Goal: Task Accomplishment & Management: Manage account settings

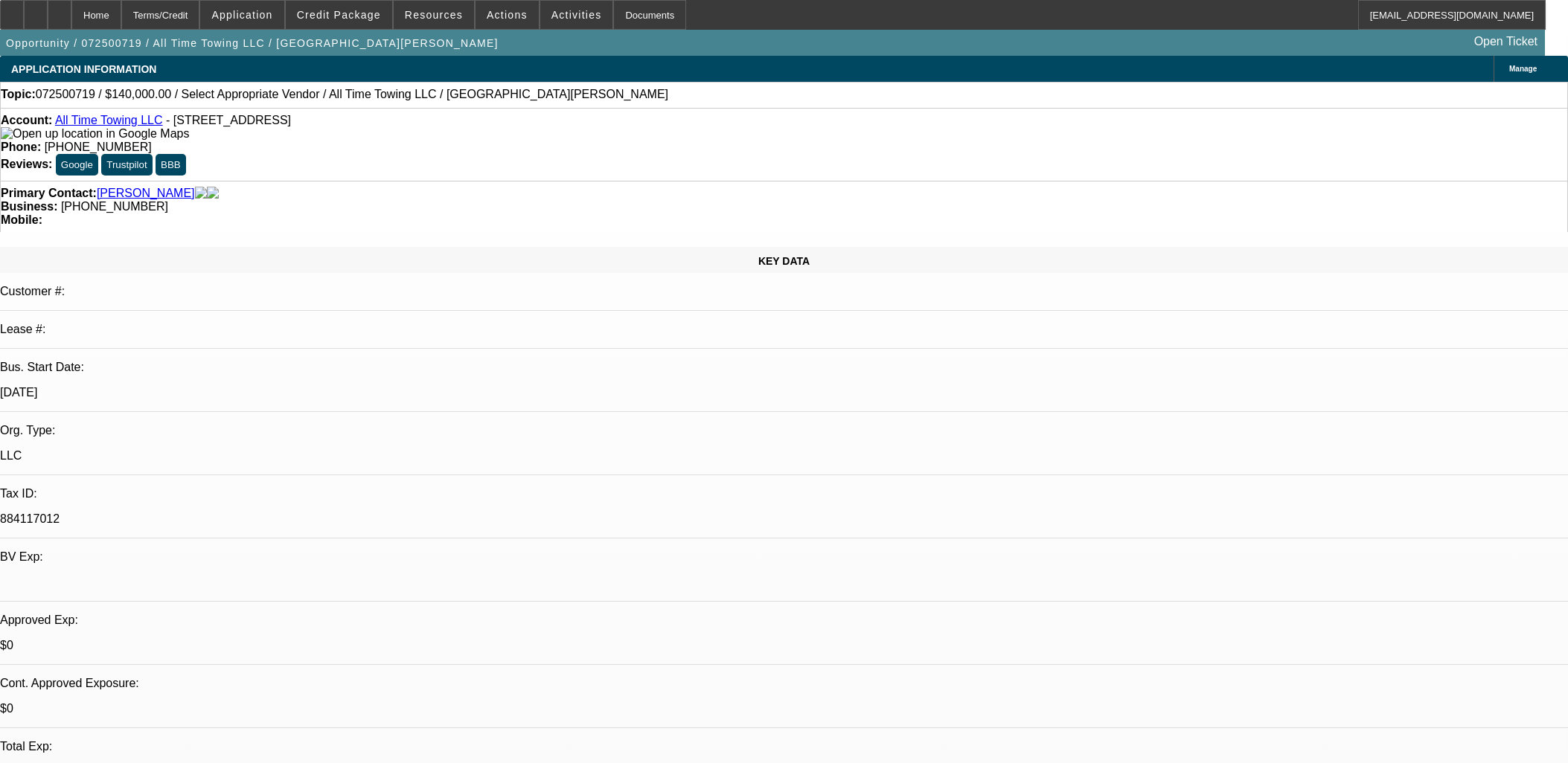
select select "0"
select select "2"
select select "0.1"
select select "4"
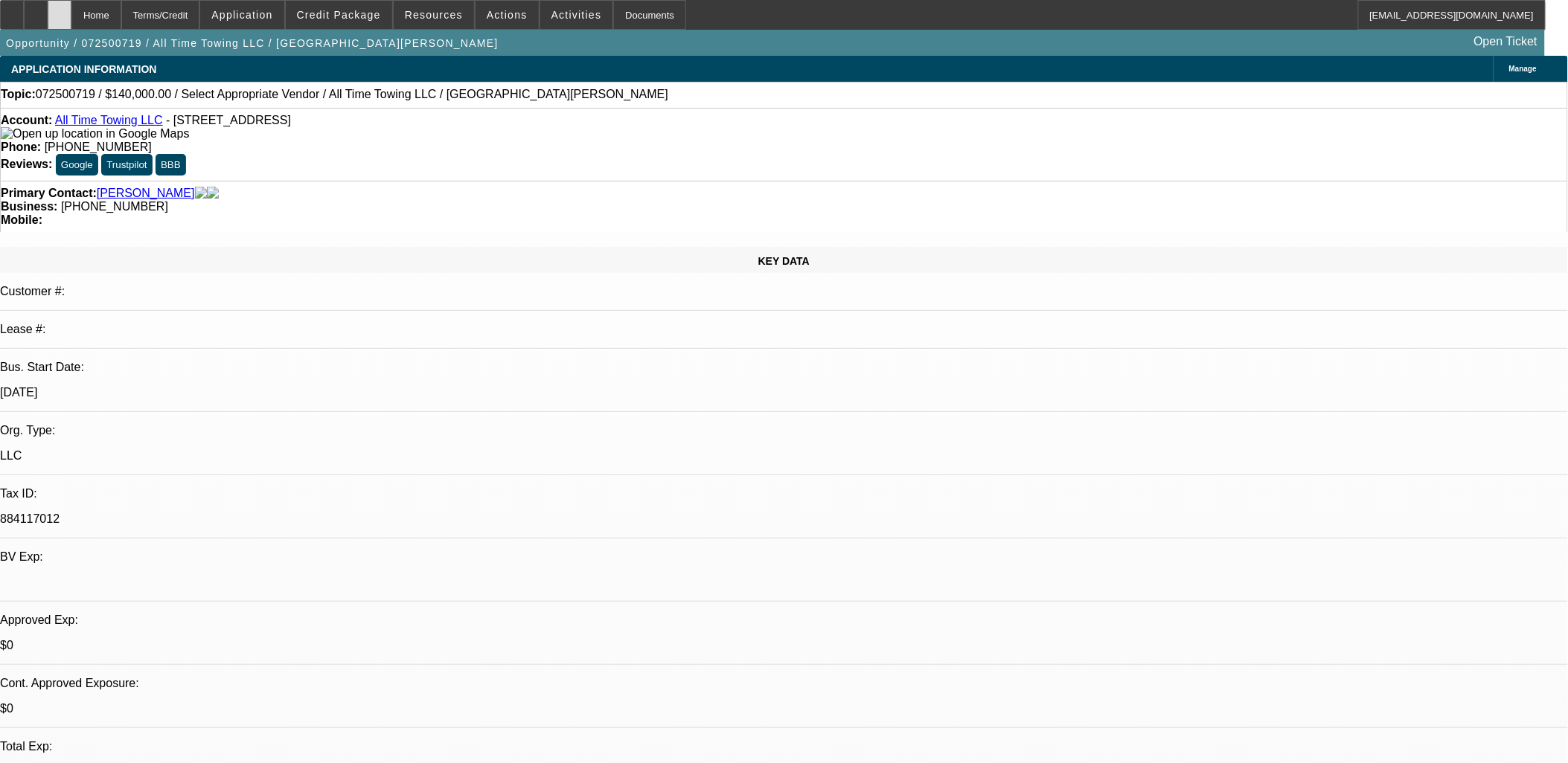
click at [60, 10] on icon at bounding box center [60, 10] width 0 height 0
select select "0"
select select "2"
select select "0.1"
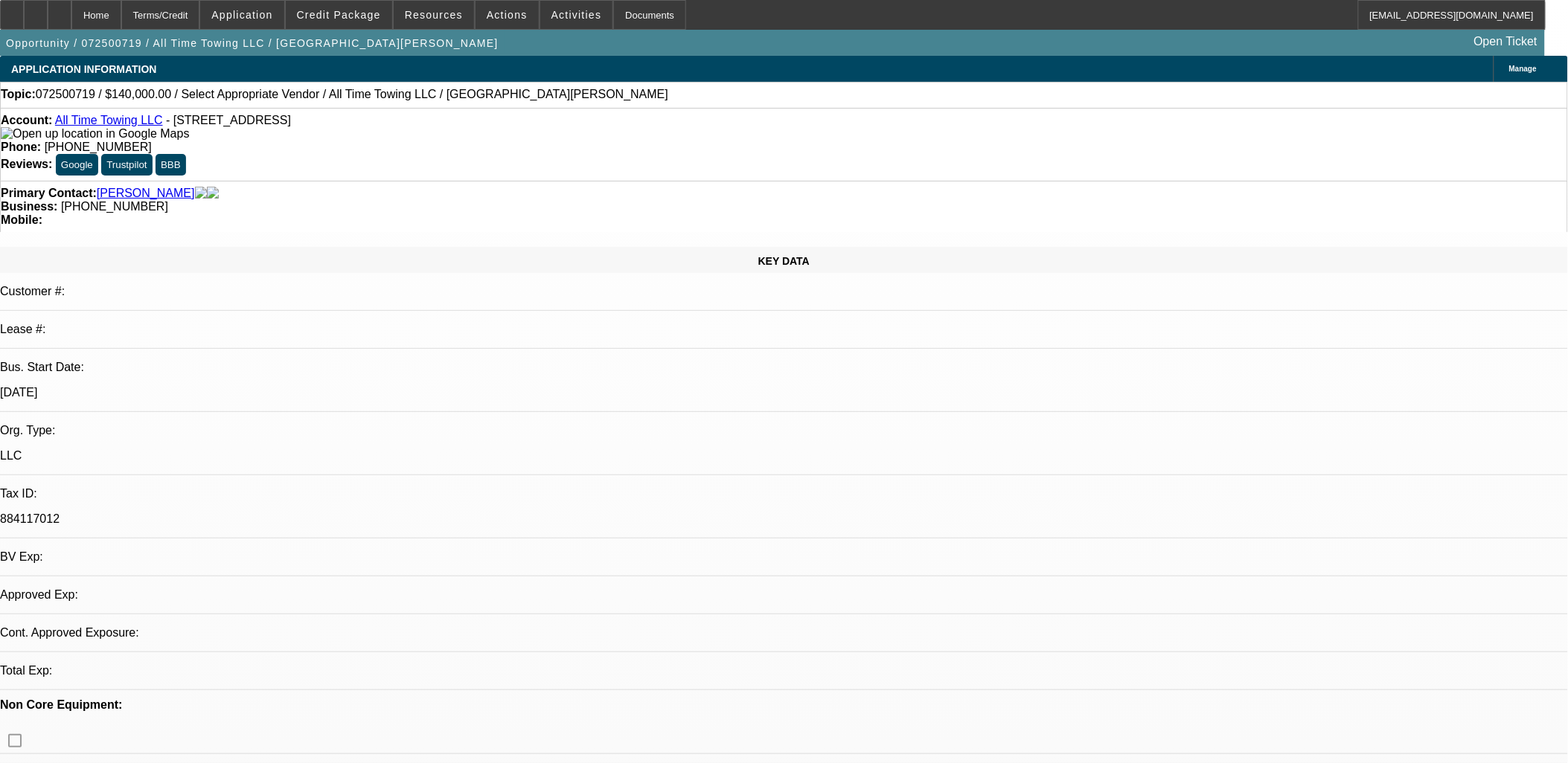
select select "4"
click at [400, 187] on div "Primary Contact: Dickson, Joseph" at bounding box center [784, 193] width 1567 height 13
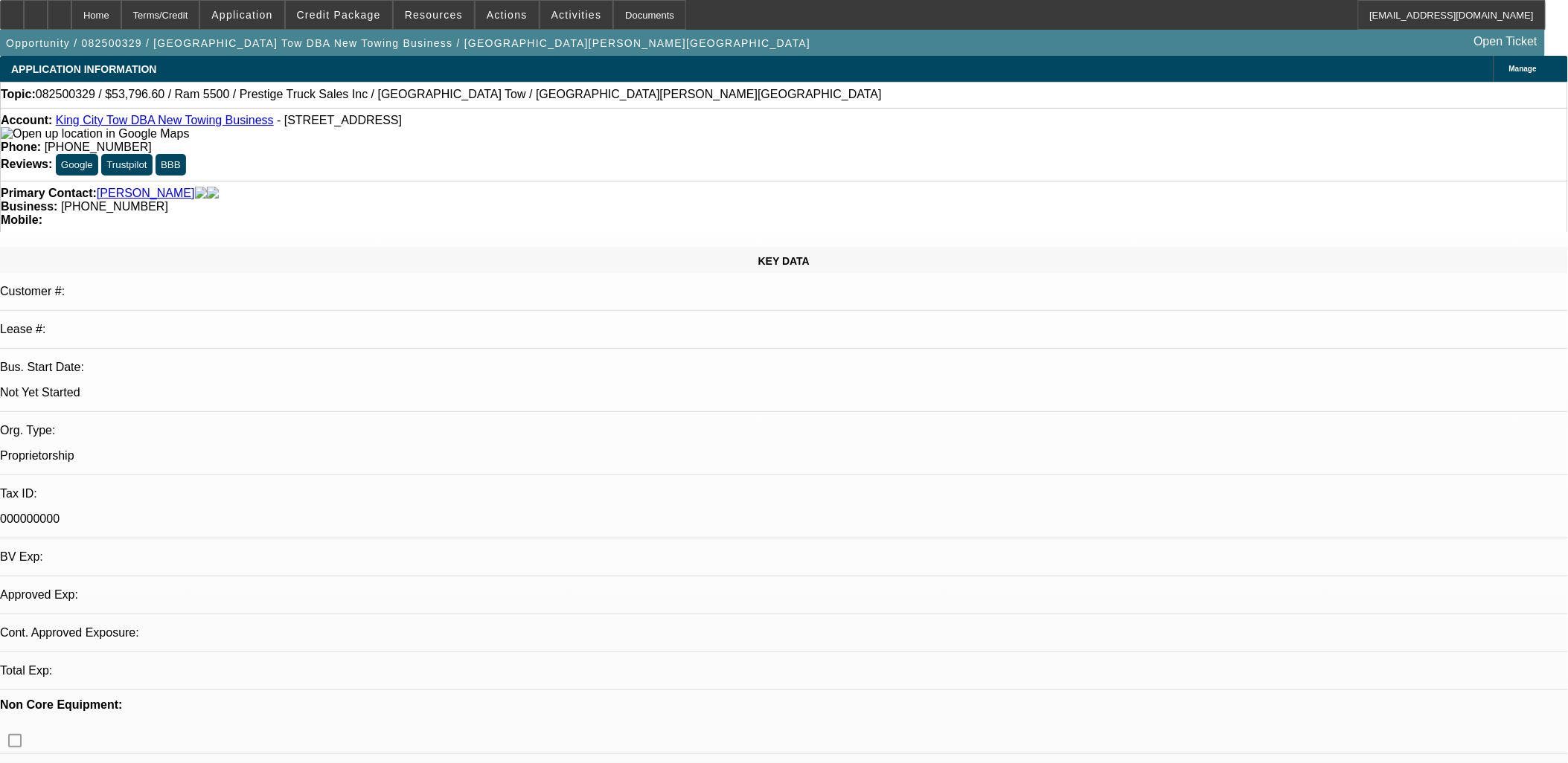
select select "0.1"
select select "2"
select select "0.1"
select select "1"
select select "2"
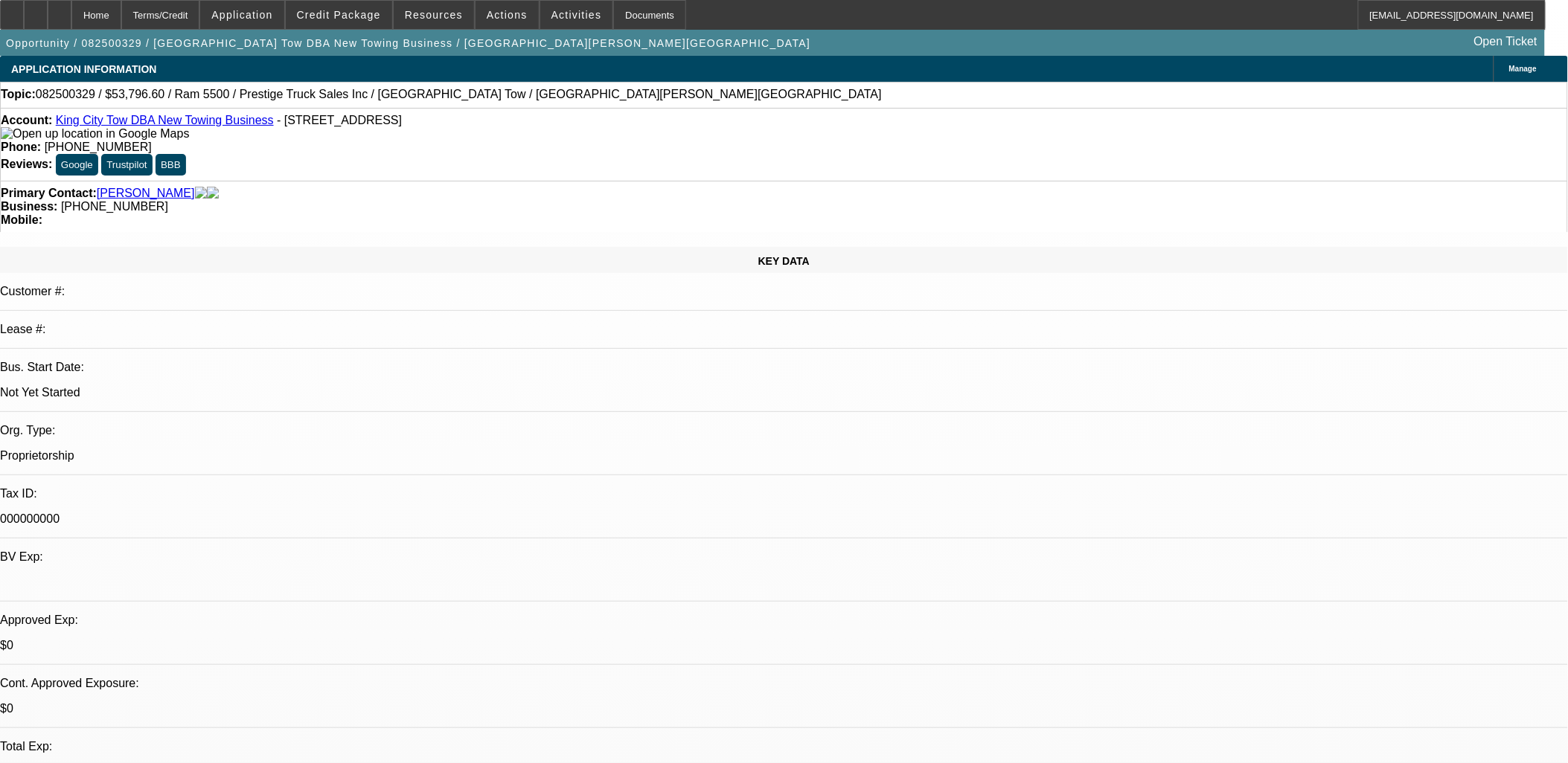
select select "4"
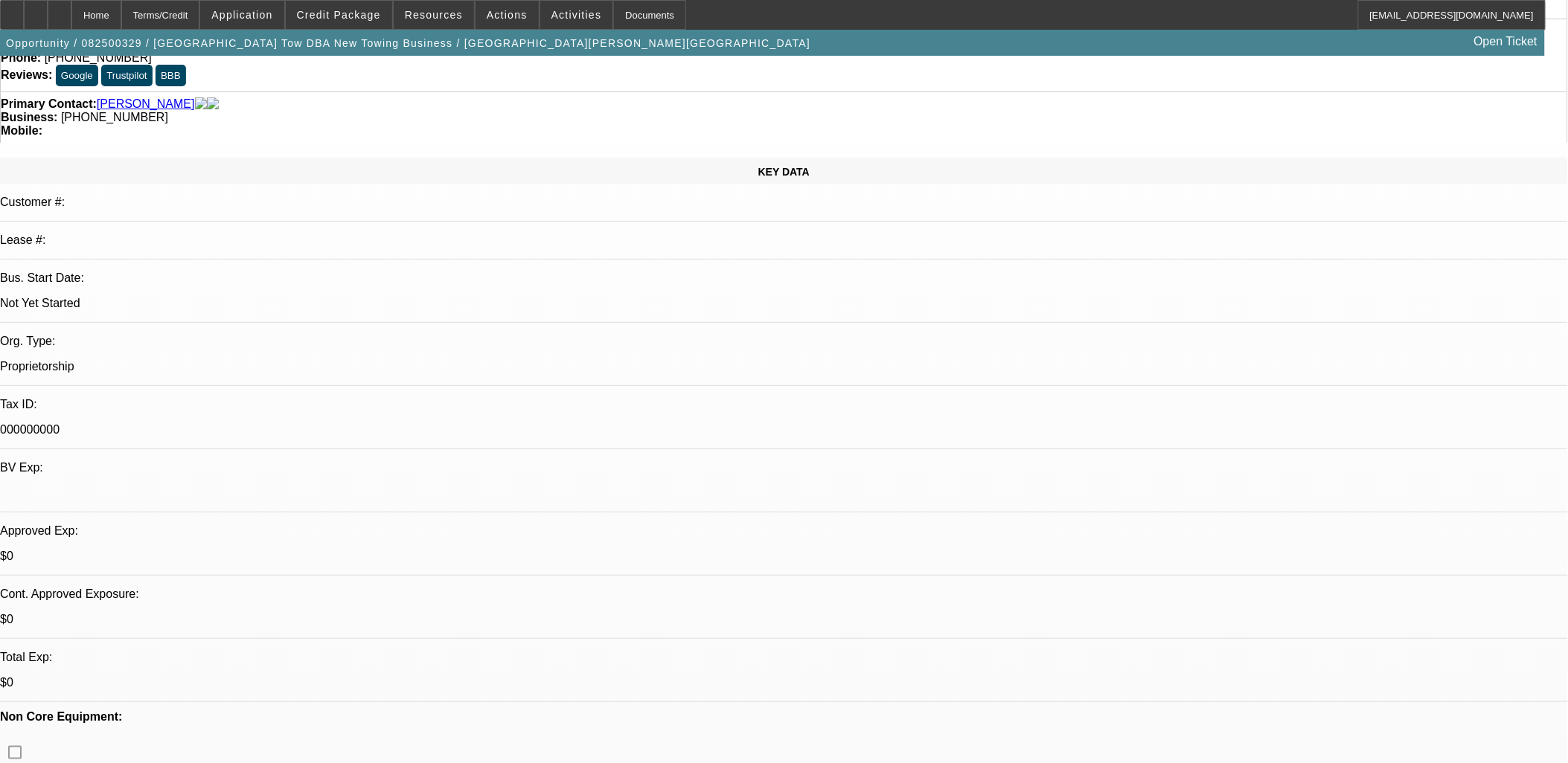
scroll to position [248, 0]
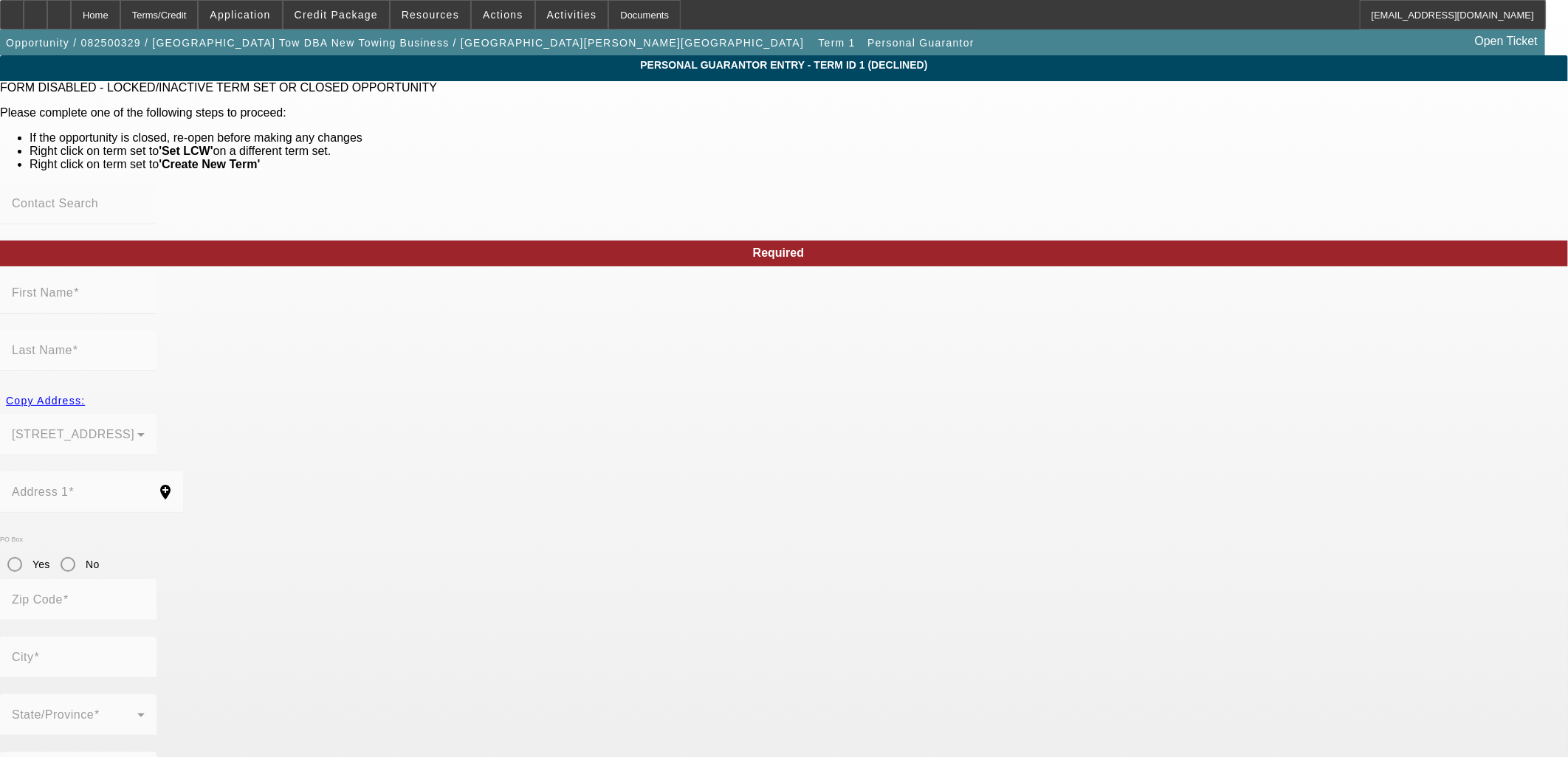
type input "Marene"
type input "Saakian"
type input "14512 Grandifloras Rd"
radio input "true"
type input "91387"
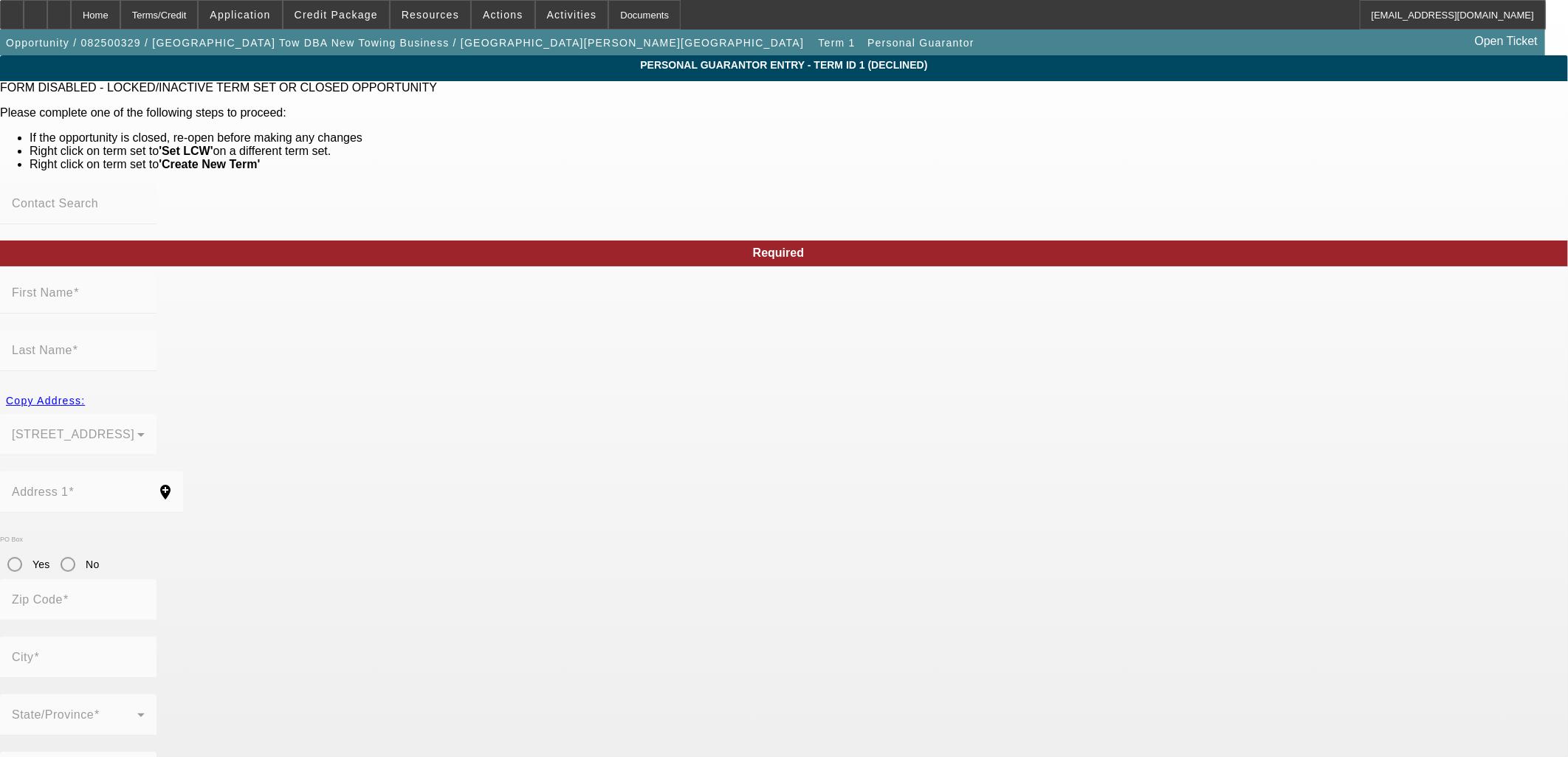
type input "Canyon Countyry"
type input "(818) 987-9077"
type input "100"
type input "604-15-0671"
type input "marlilbeauty@yahoo.com"
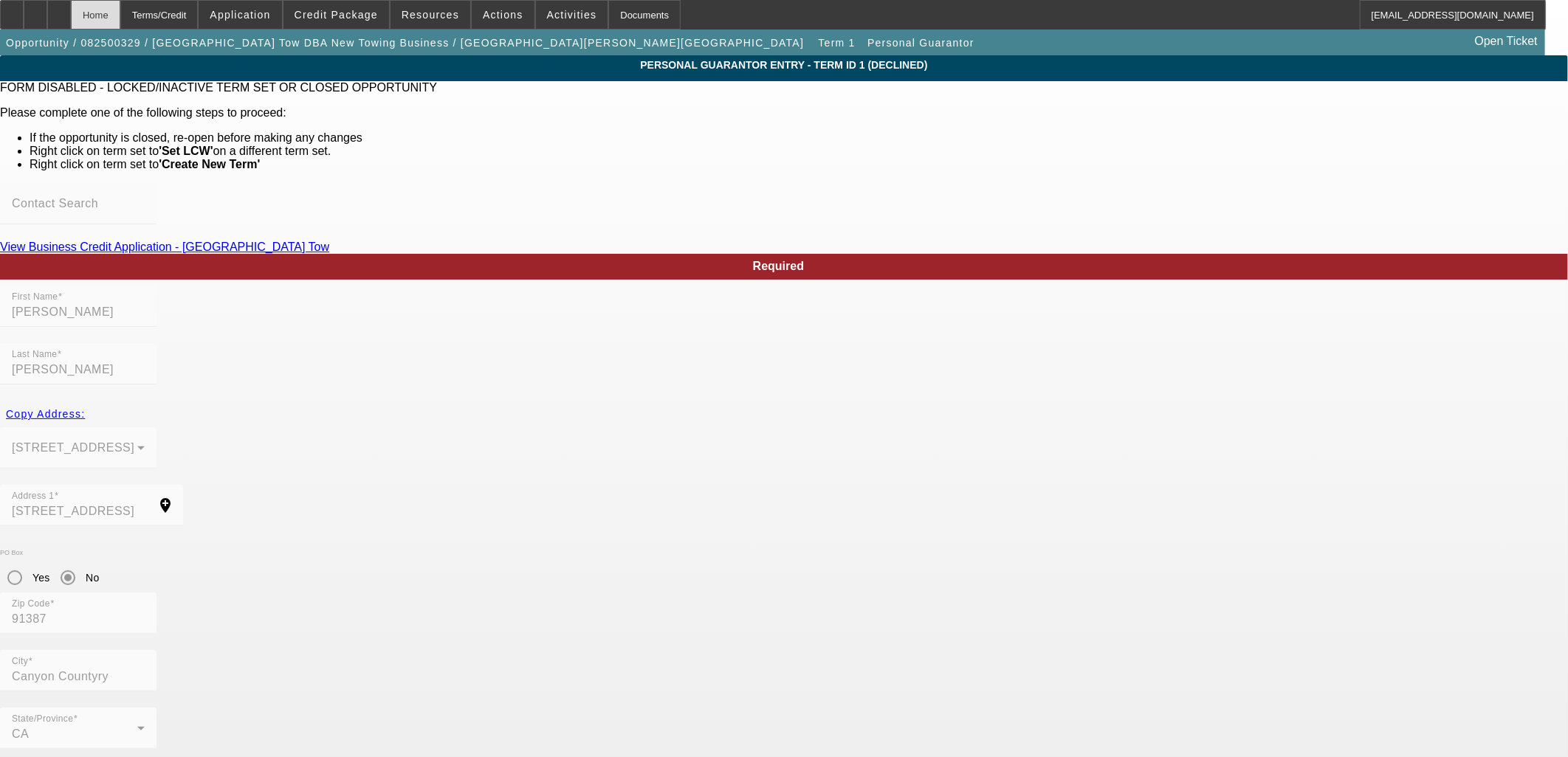
click at [120, 1] on div "Home" at bounding box center [96, 14] width 50 height 29
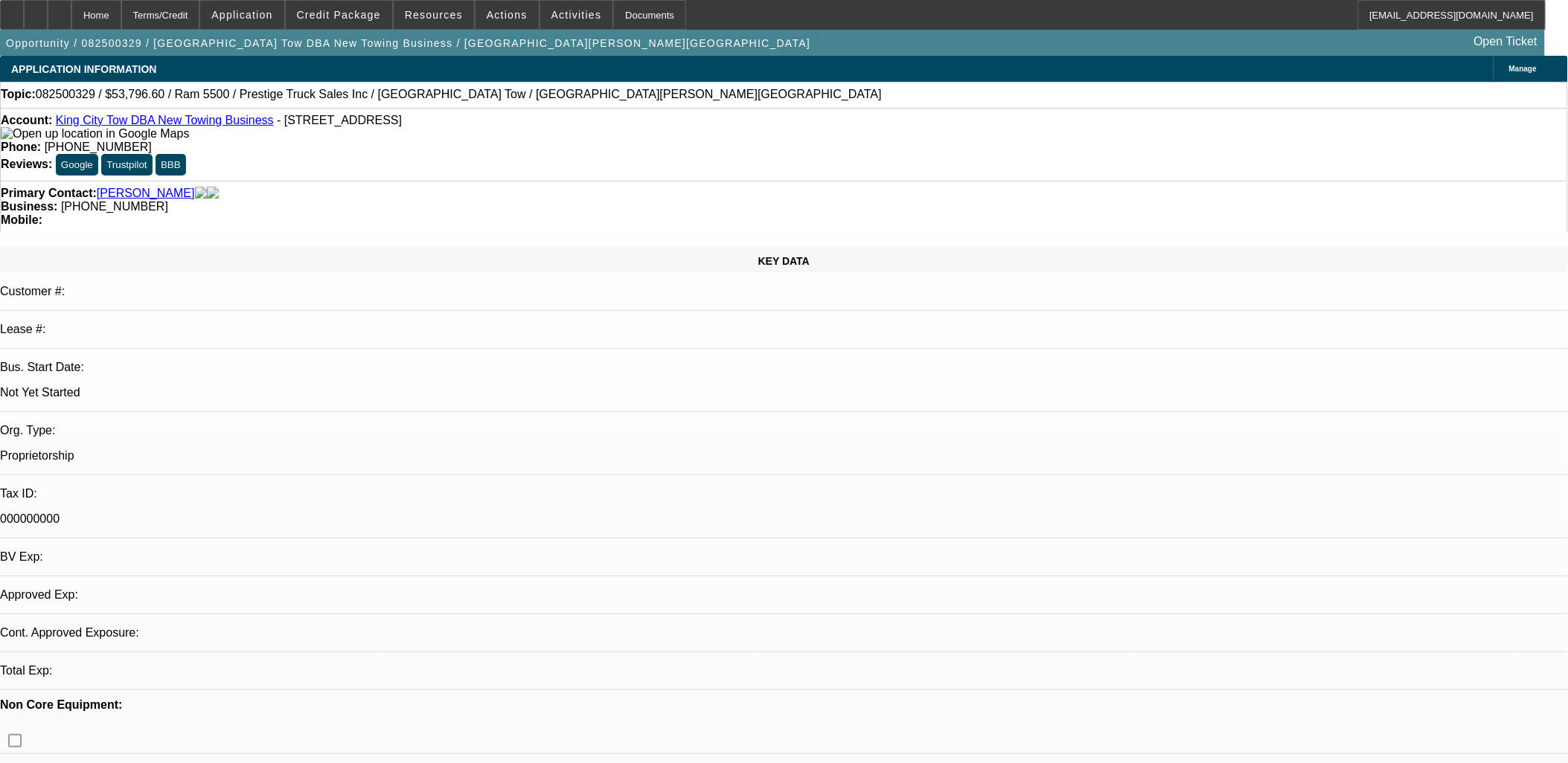
select select "0.1"
select select "2"
select select "0.1"
select select "4"
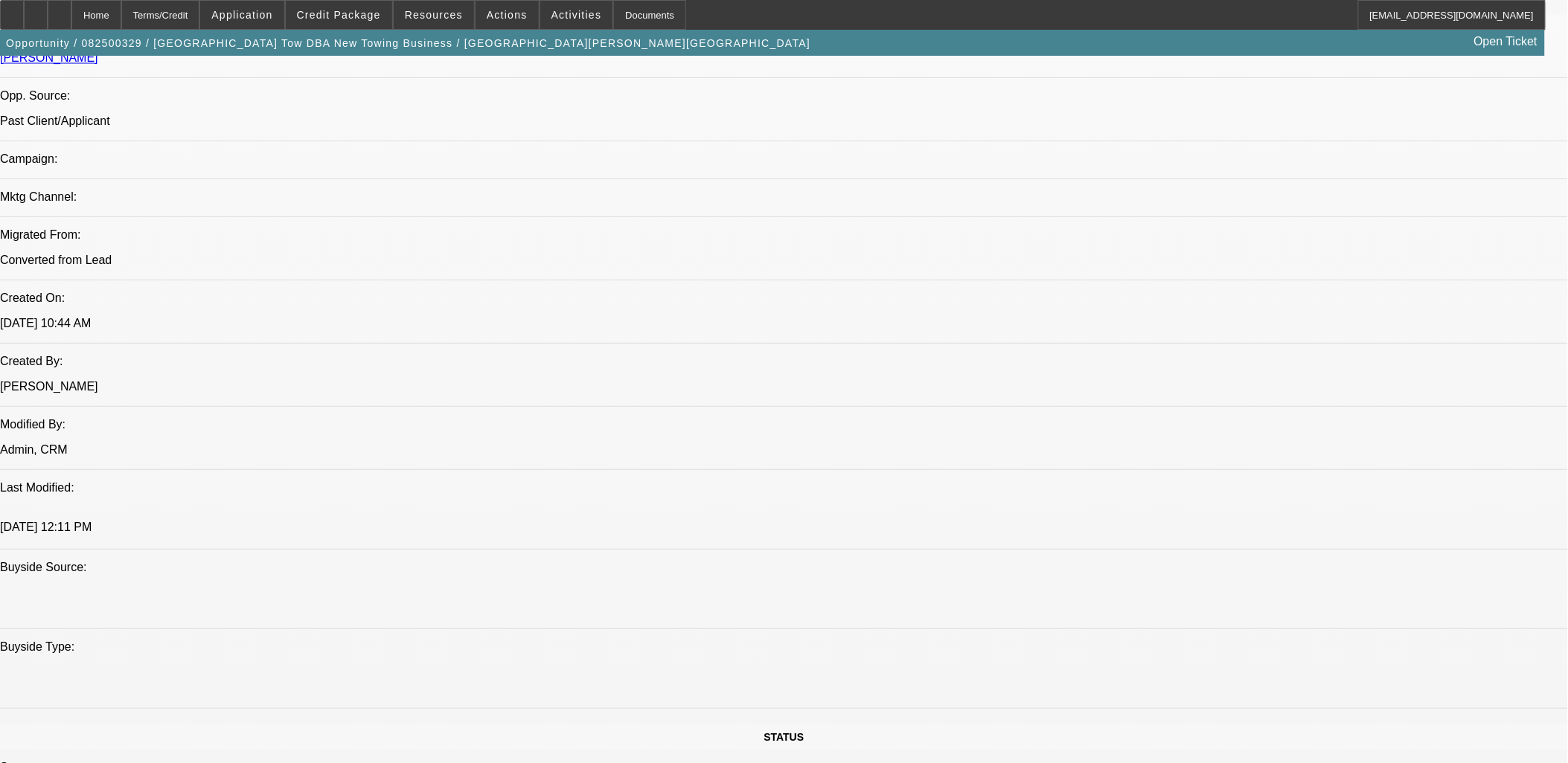
scroll to position [991, 0]
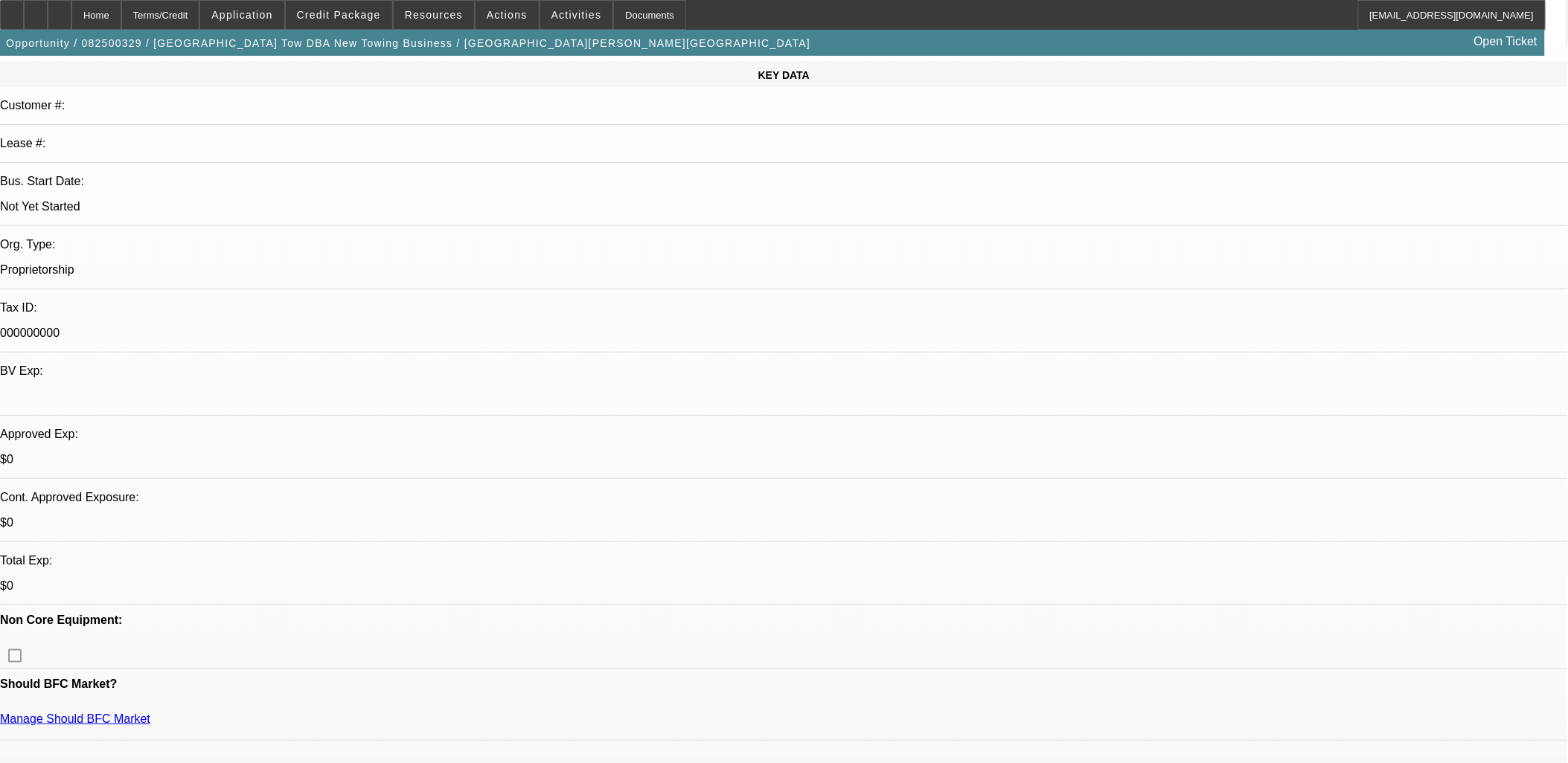
scroll to position [165, 0]
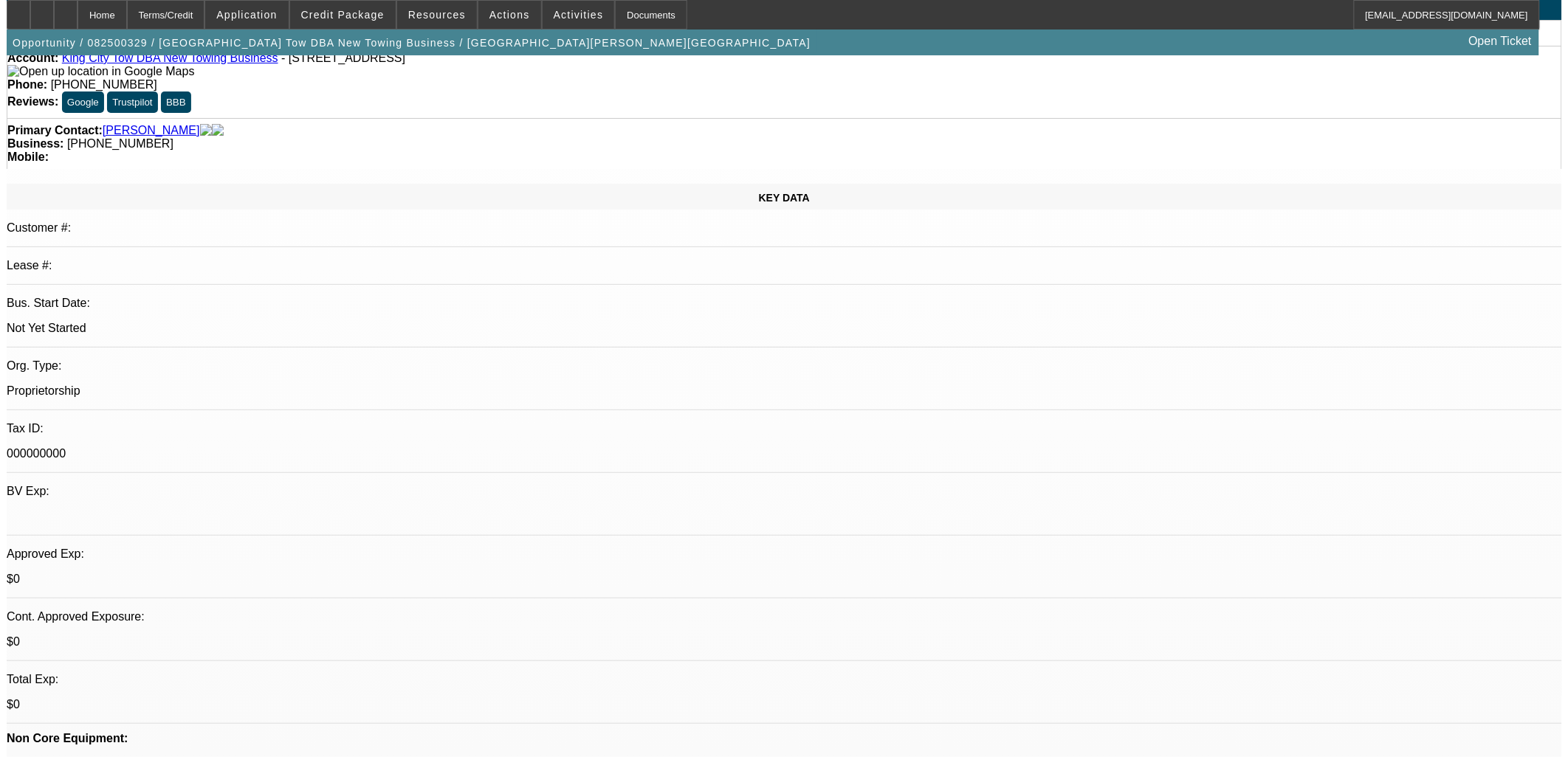
scroll to position [0, 0]
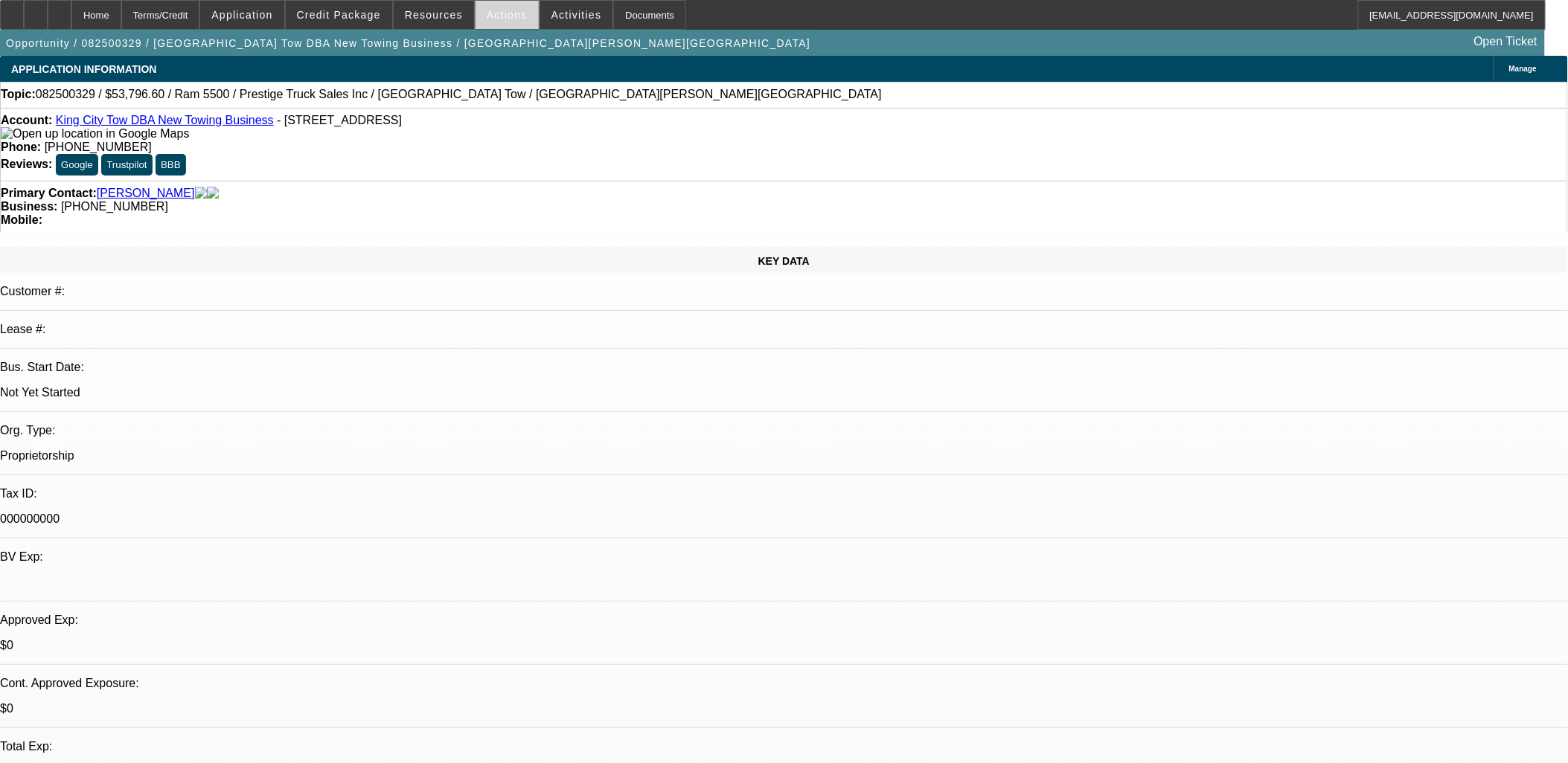
click at [499, 15] on span "Actions" at bounding box center [507, 14] width 41 height 12
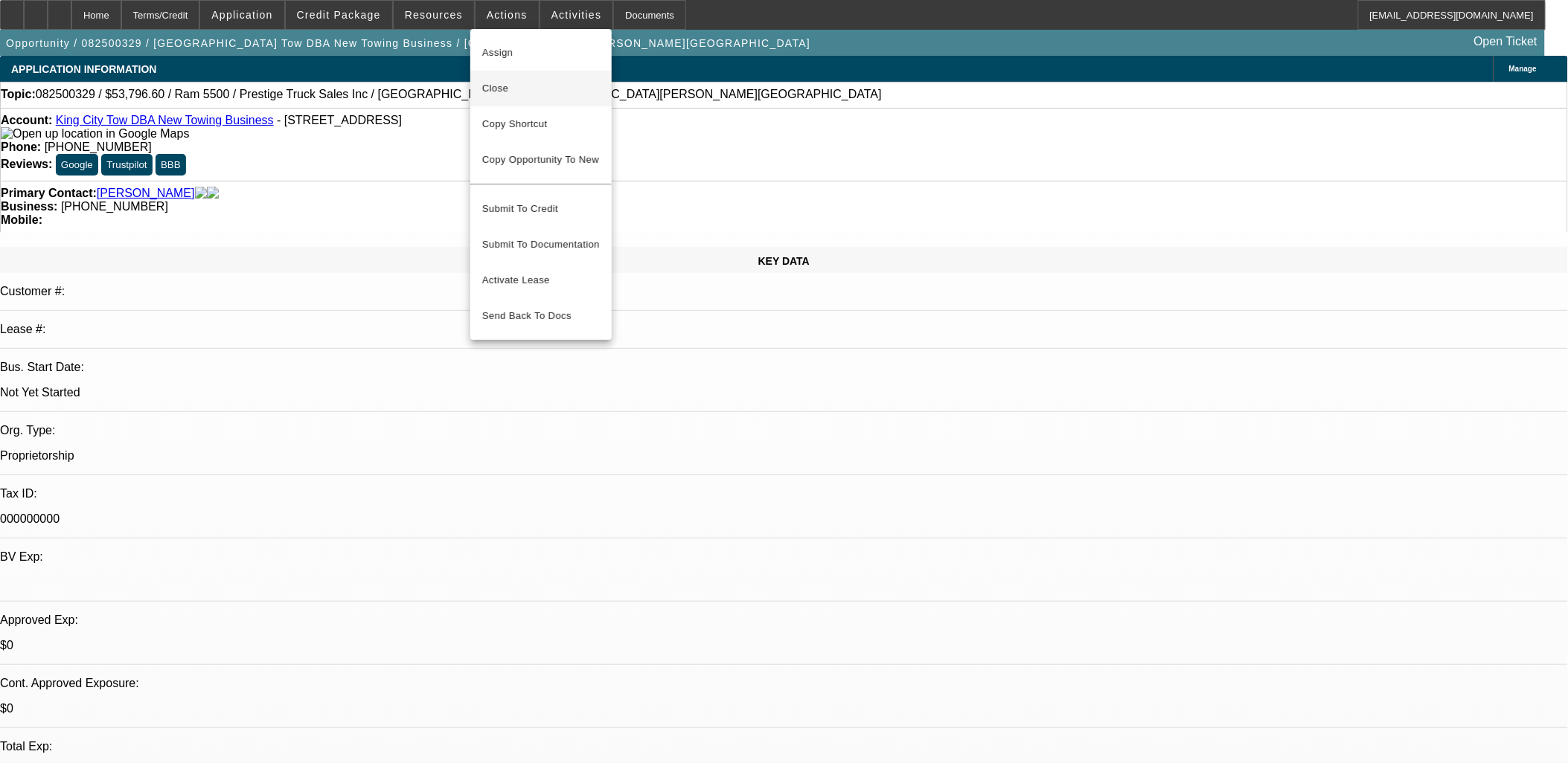
click at [505, 87] on span "Close" at bounding box center [541, 88] width 118 height 18
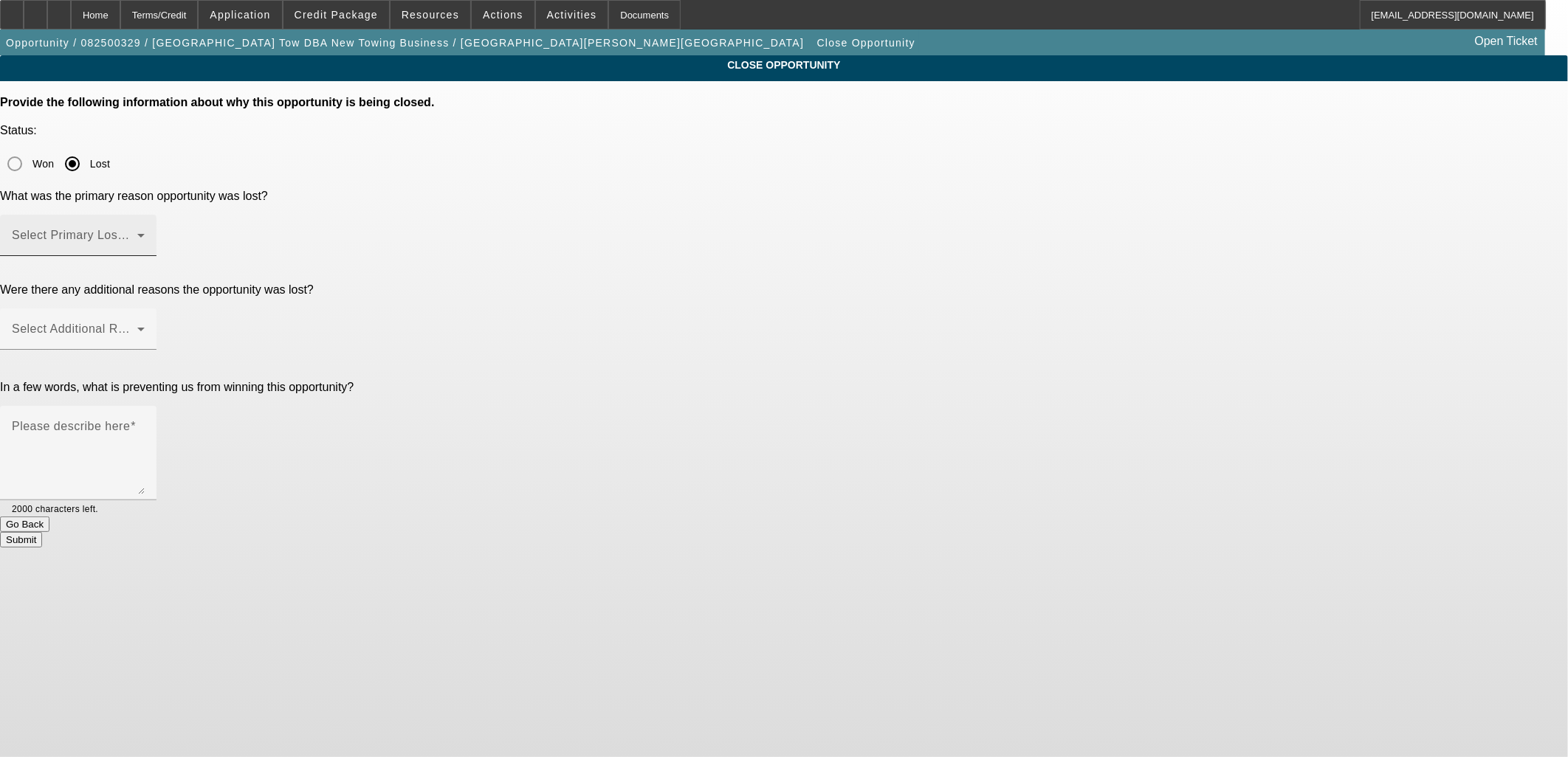
click at [137, 233] on span at bounding box center [74, 242] width 126 height 18
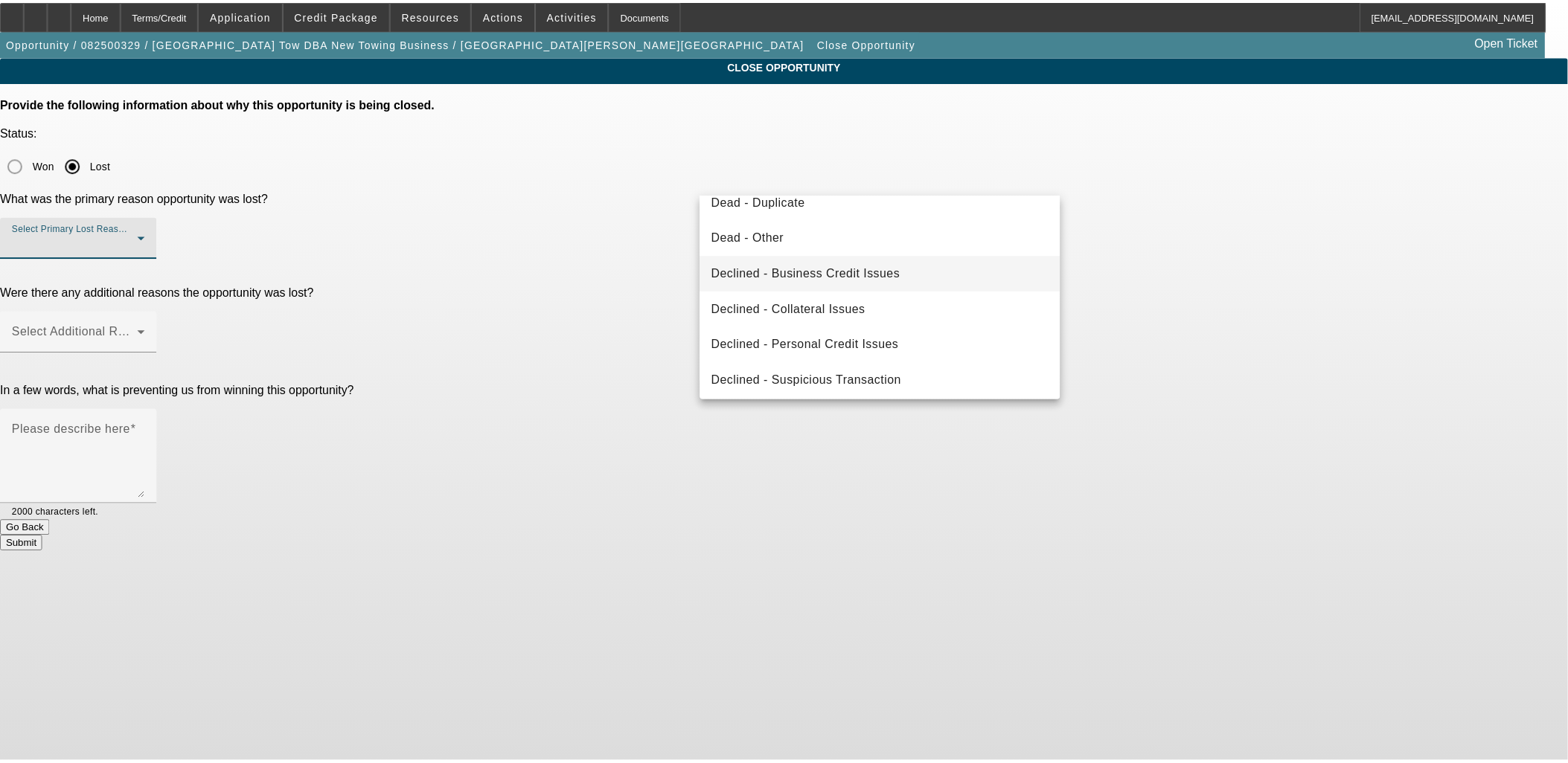
scroll to position [199, 0]
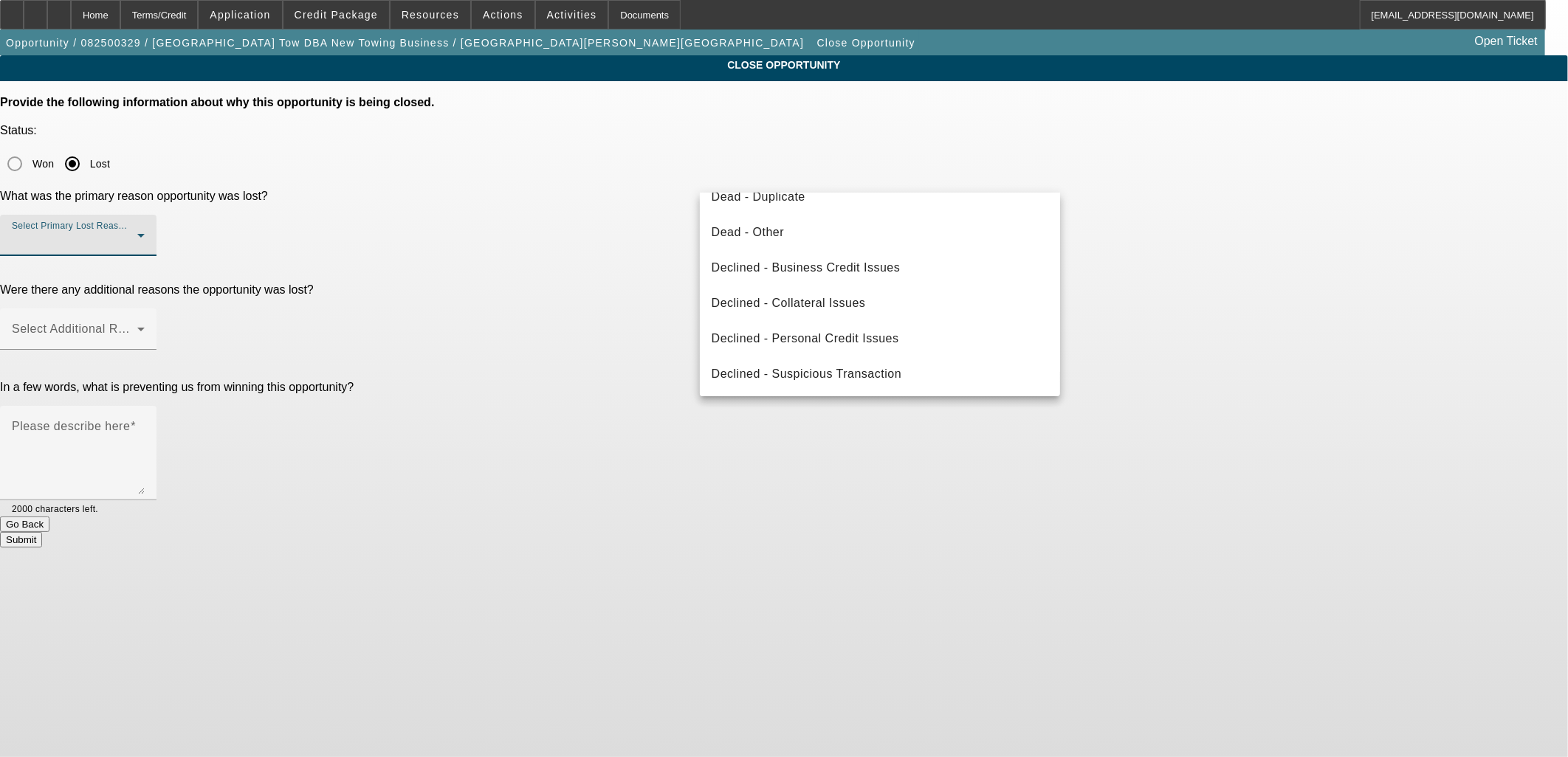
click at [551, 299] on div at bounding box center [784, 378] width 1568 height 757
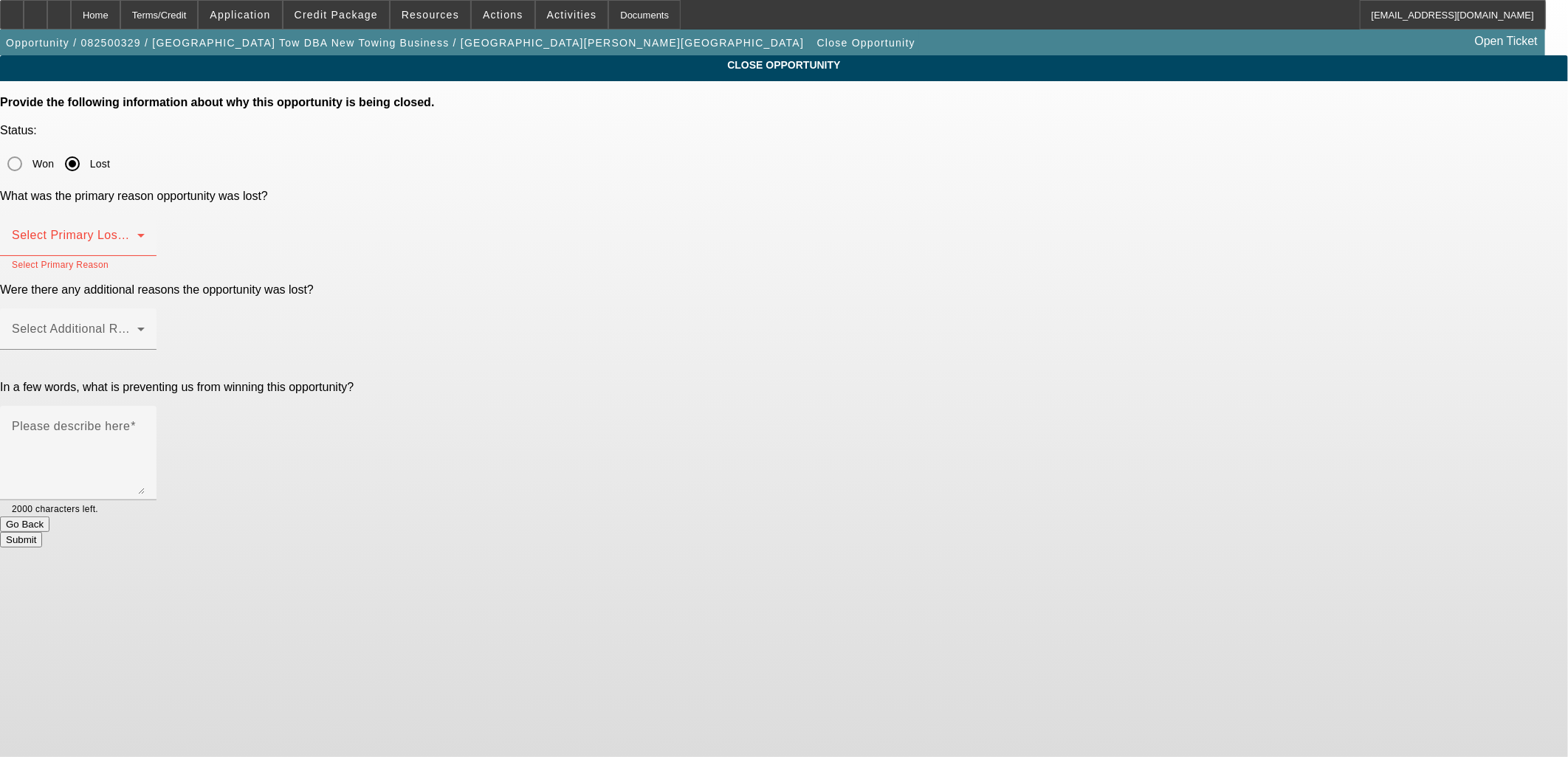
click at [50, 517] on button "Go Back" at bounding box center [25, 525] width 50 height 16
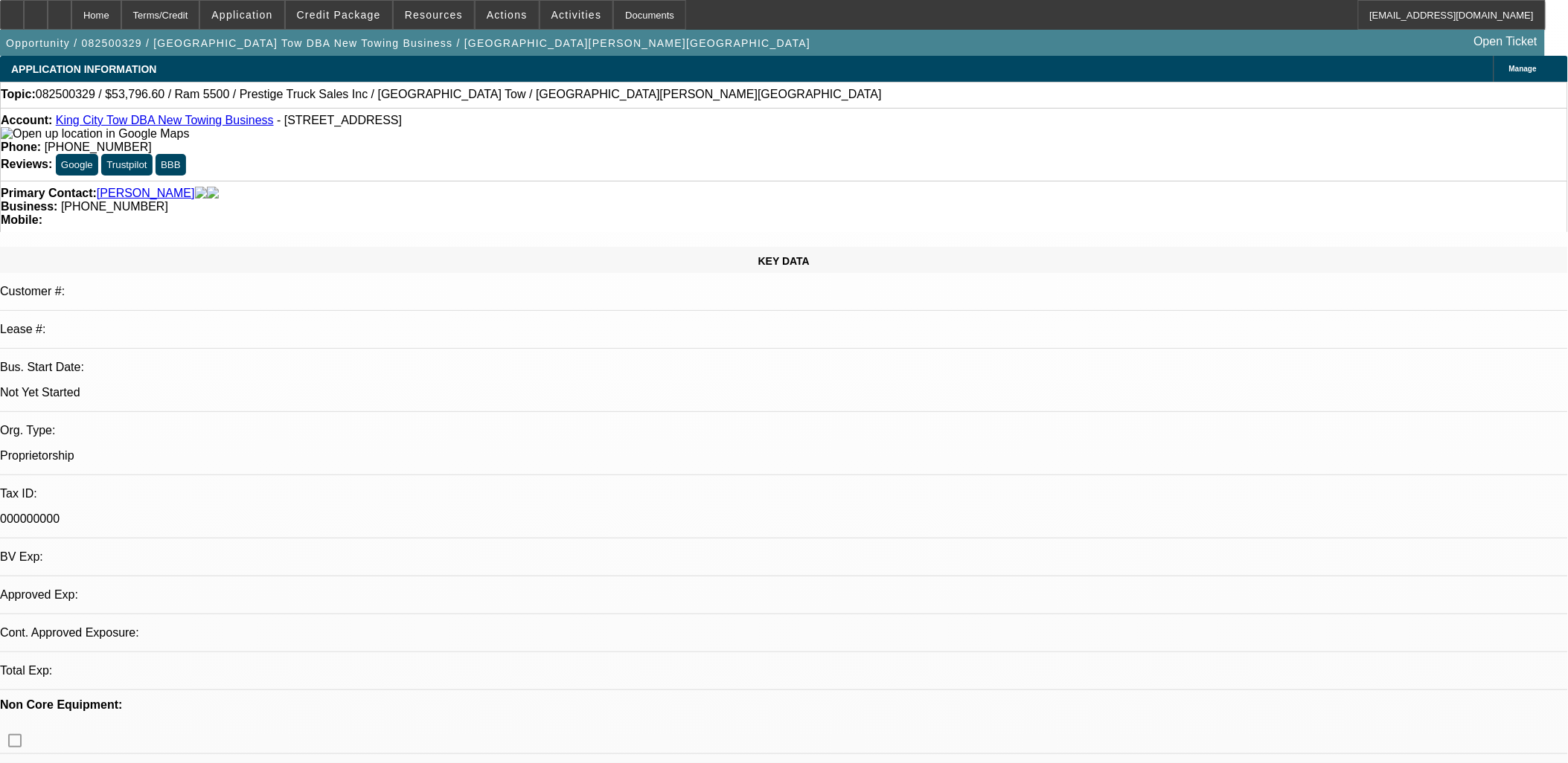
select select "0.1"
select select "2"
select select "0.1"
select select "4"
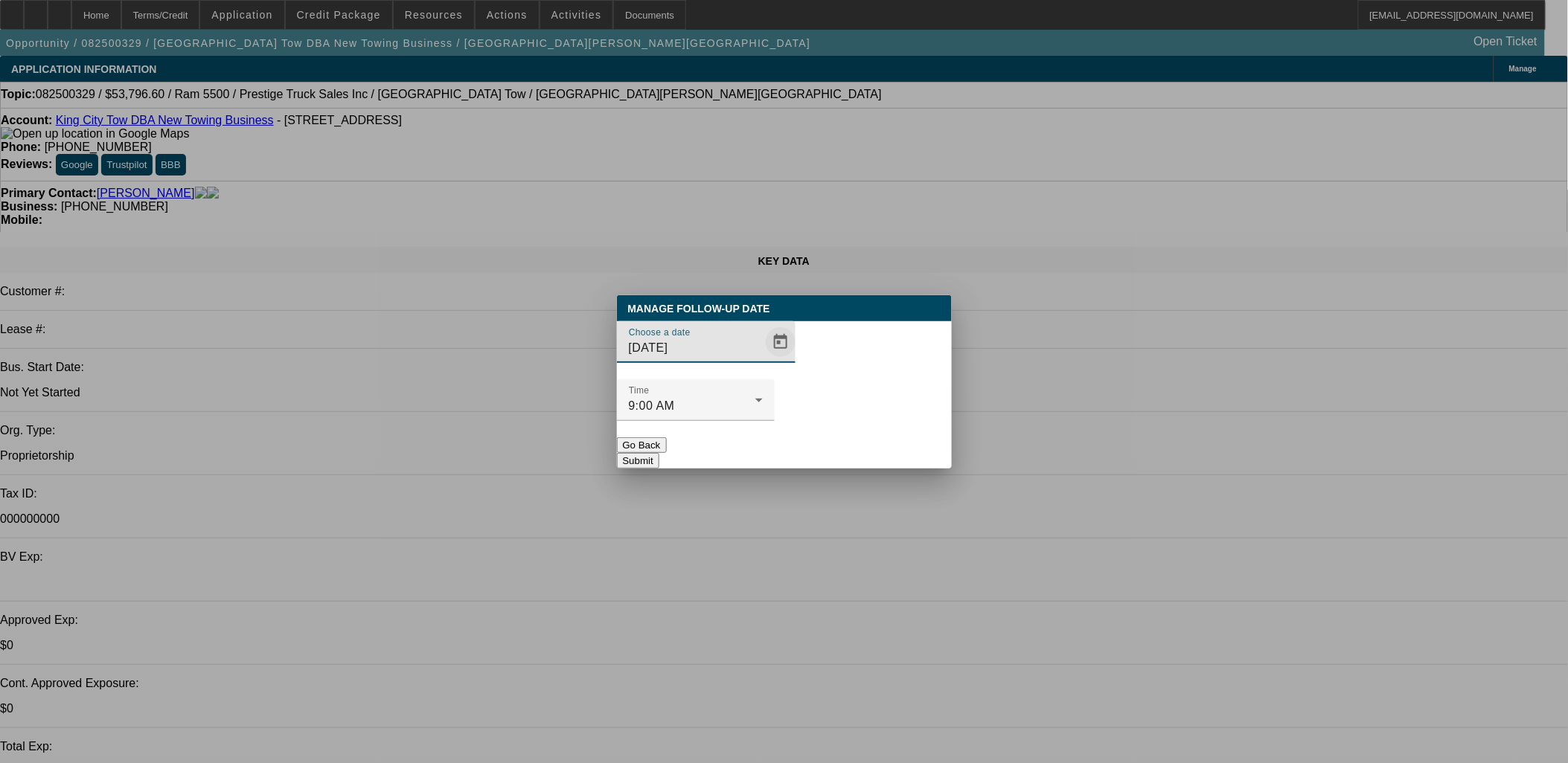
click at [763, 360] on span "Open calendar" at bounding box center [780, 342] width 36 height 36
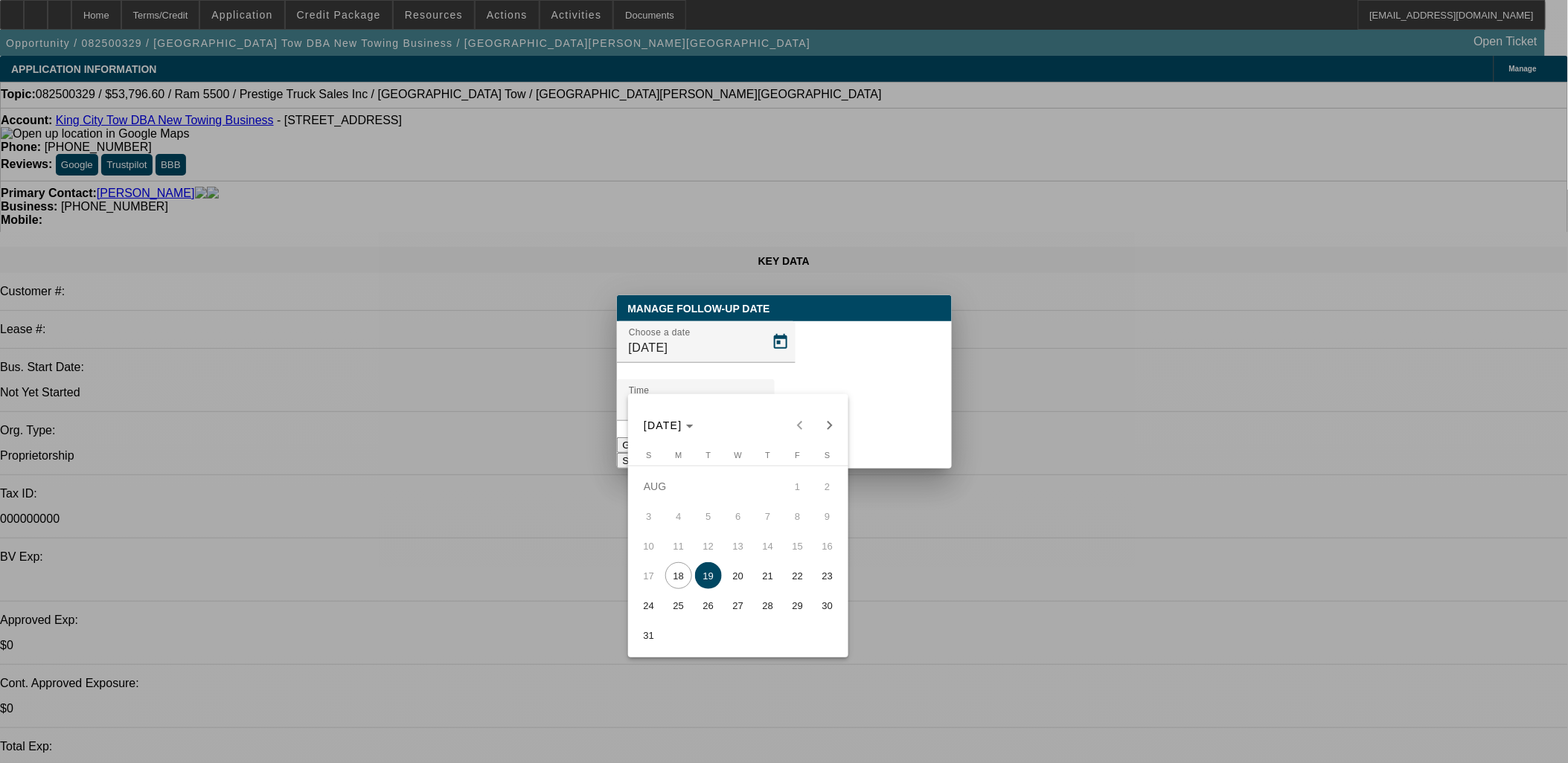
click at [727, 611] on span "27" at bounding box center [738, 606] width 27 height 27
type input "8/27/2025"
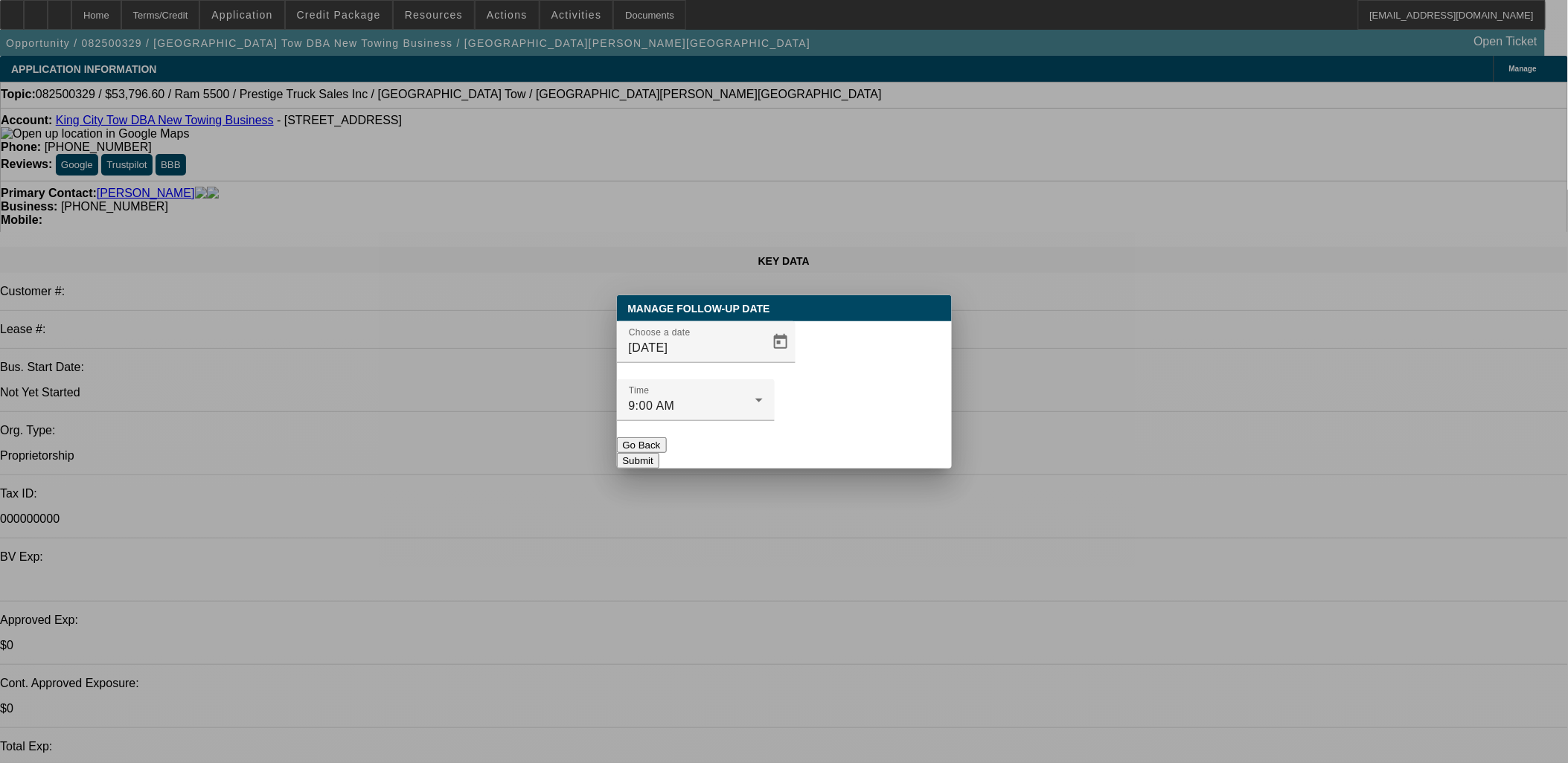
click at [660, 453] on button "Submit" at bounding box center [638, 461] width 43 height 16
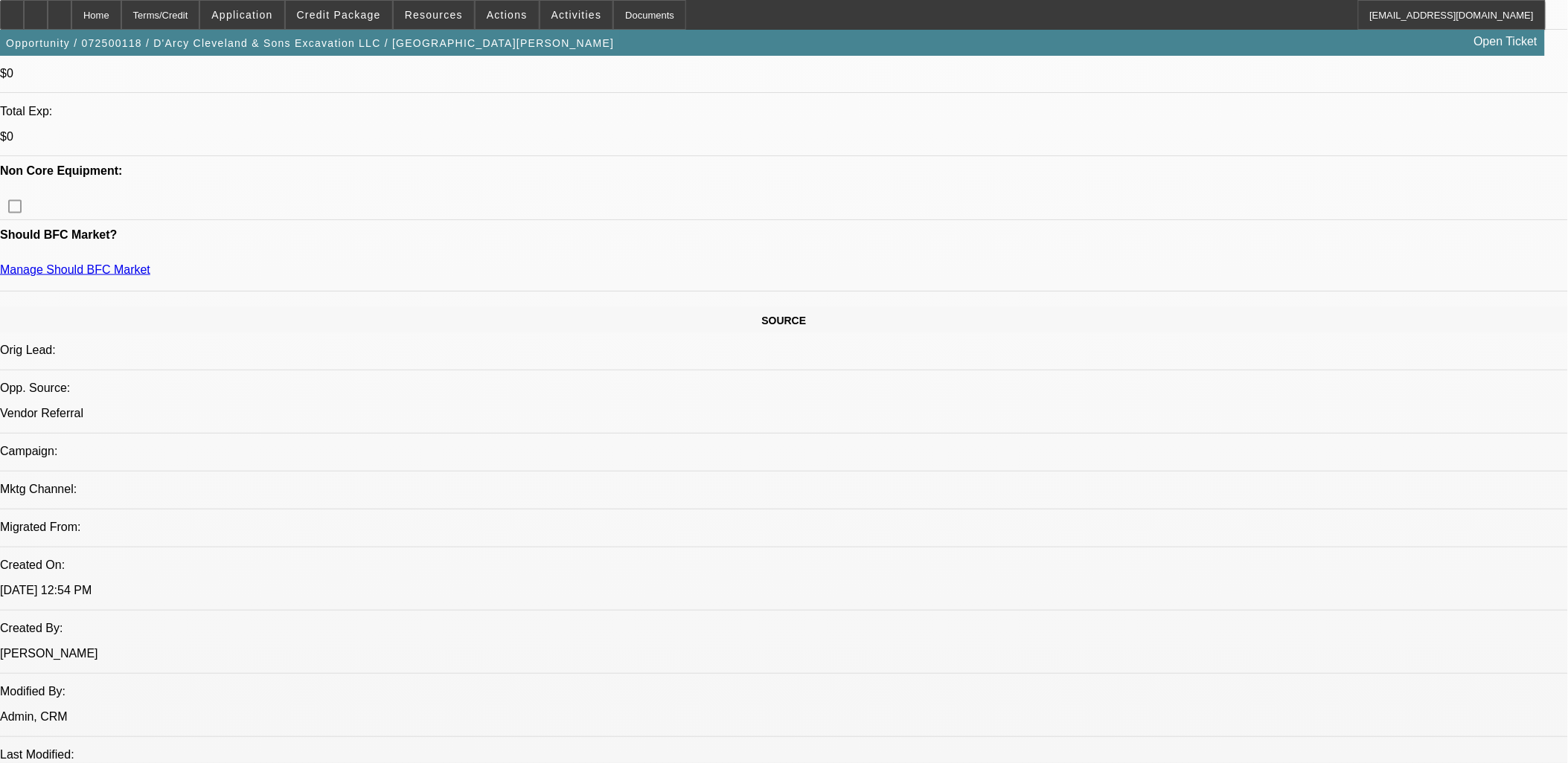
select select "0"
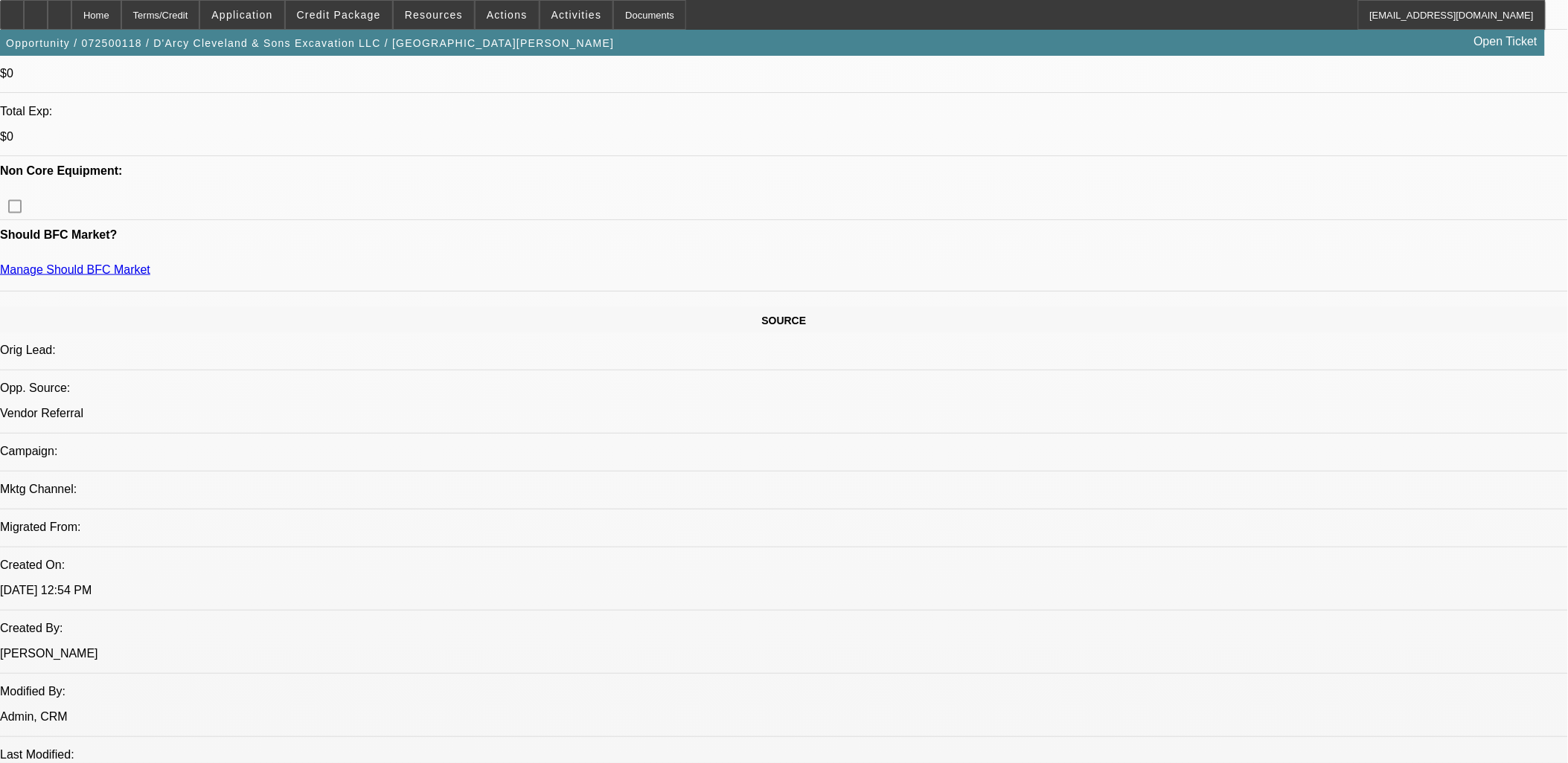
select select "0"
select select "2"
select select "0"
select select "0.1"
select select "0"
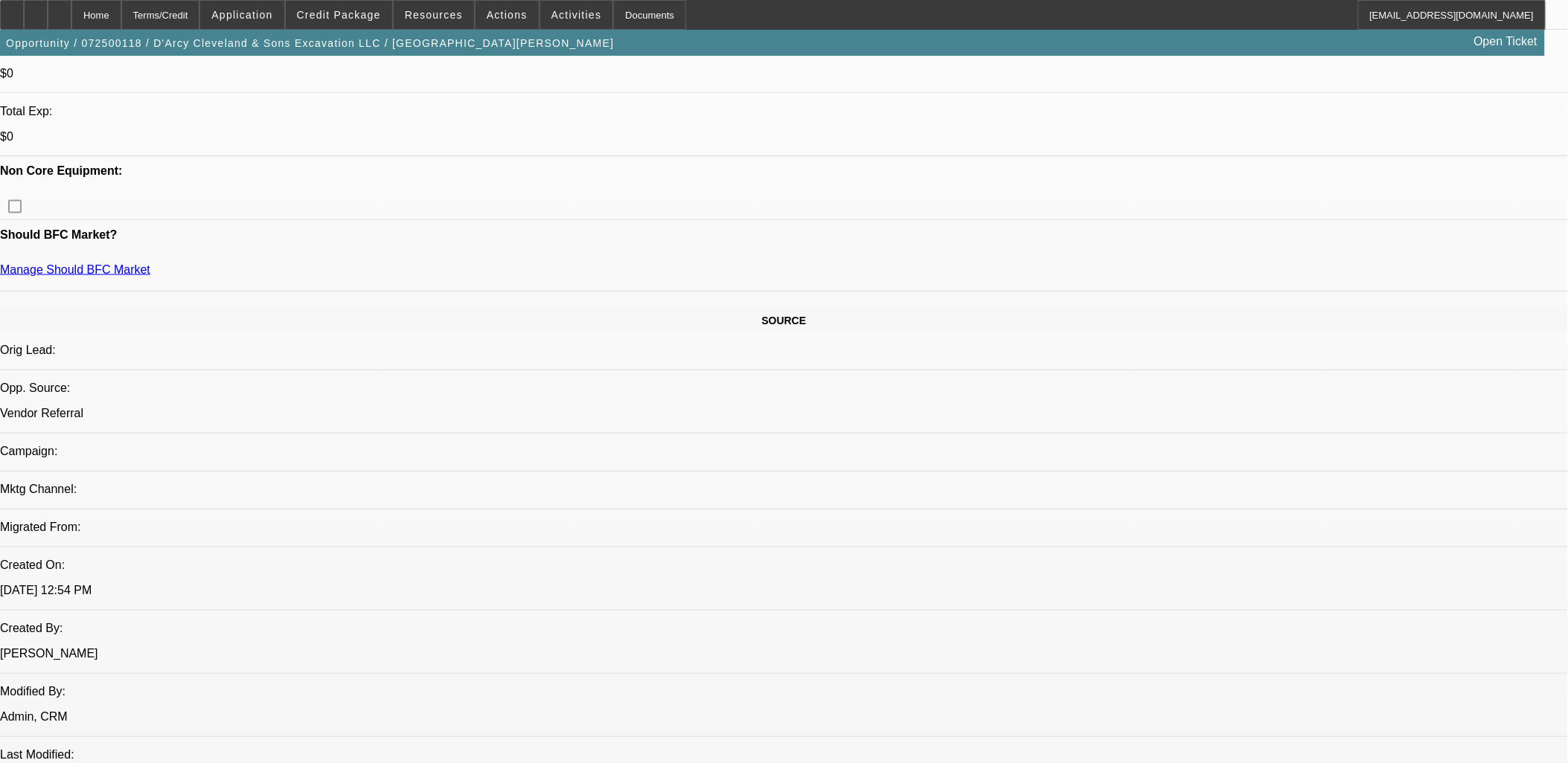
select select "0"
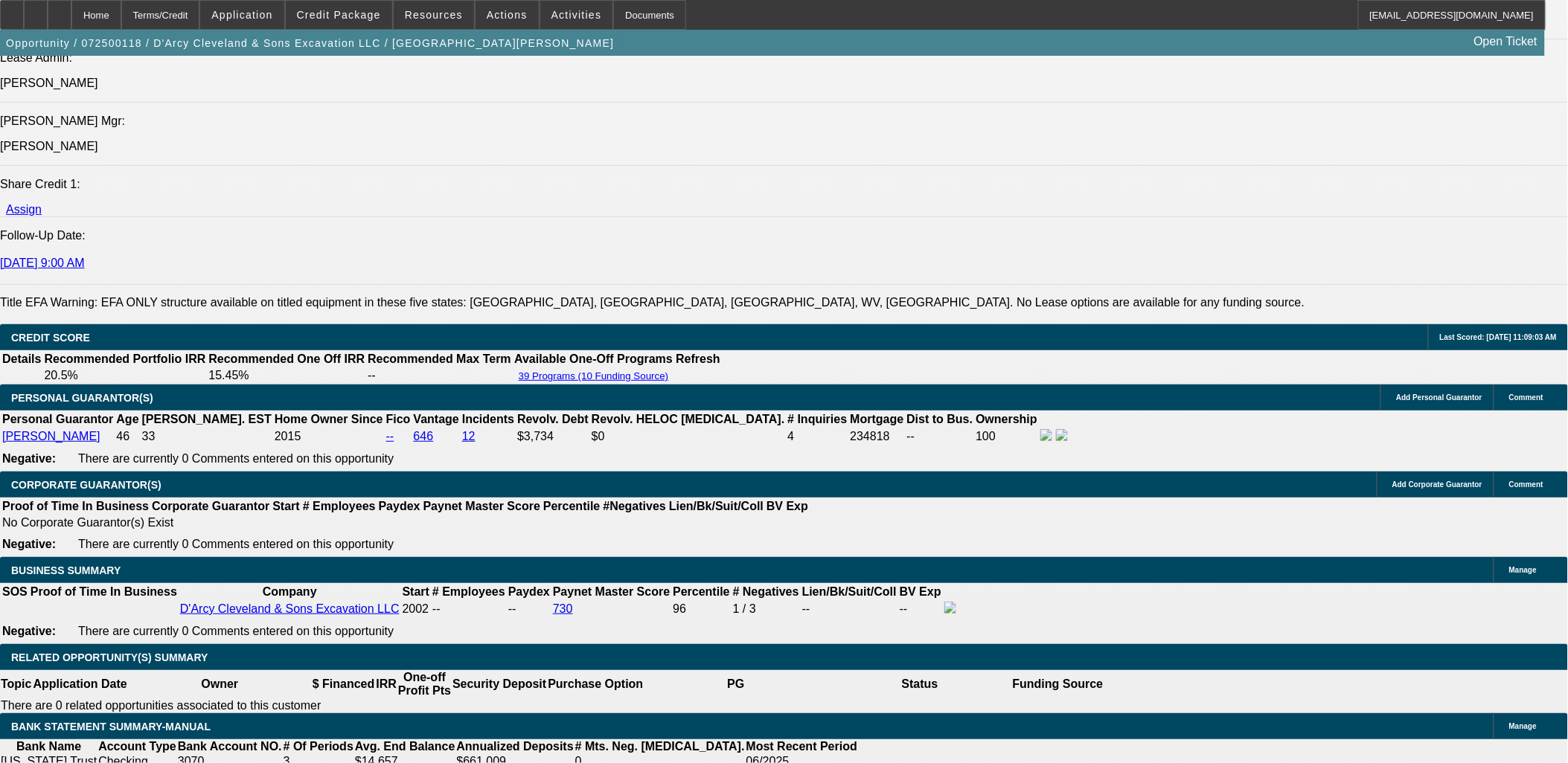
select select "1"
select select "2"
select select "6"
select select "1"
select select "2"
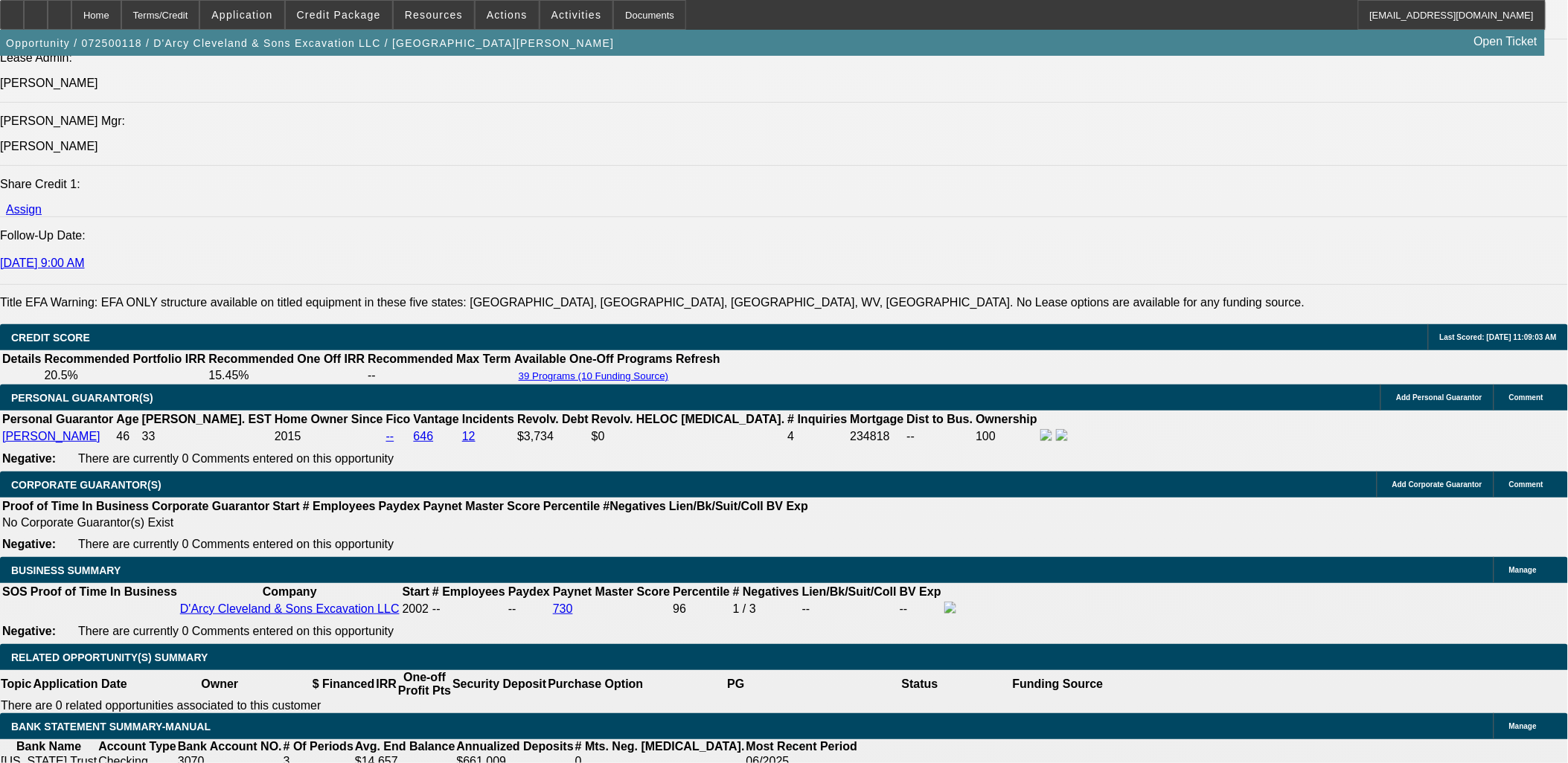
select select "6"
select select "1"
select select "2"
select select "6"
select select "1"
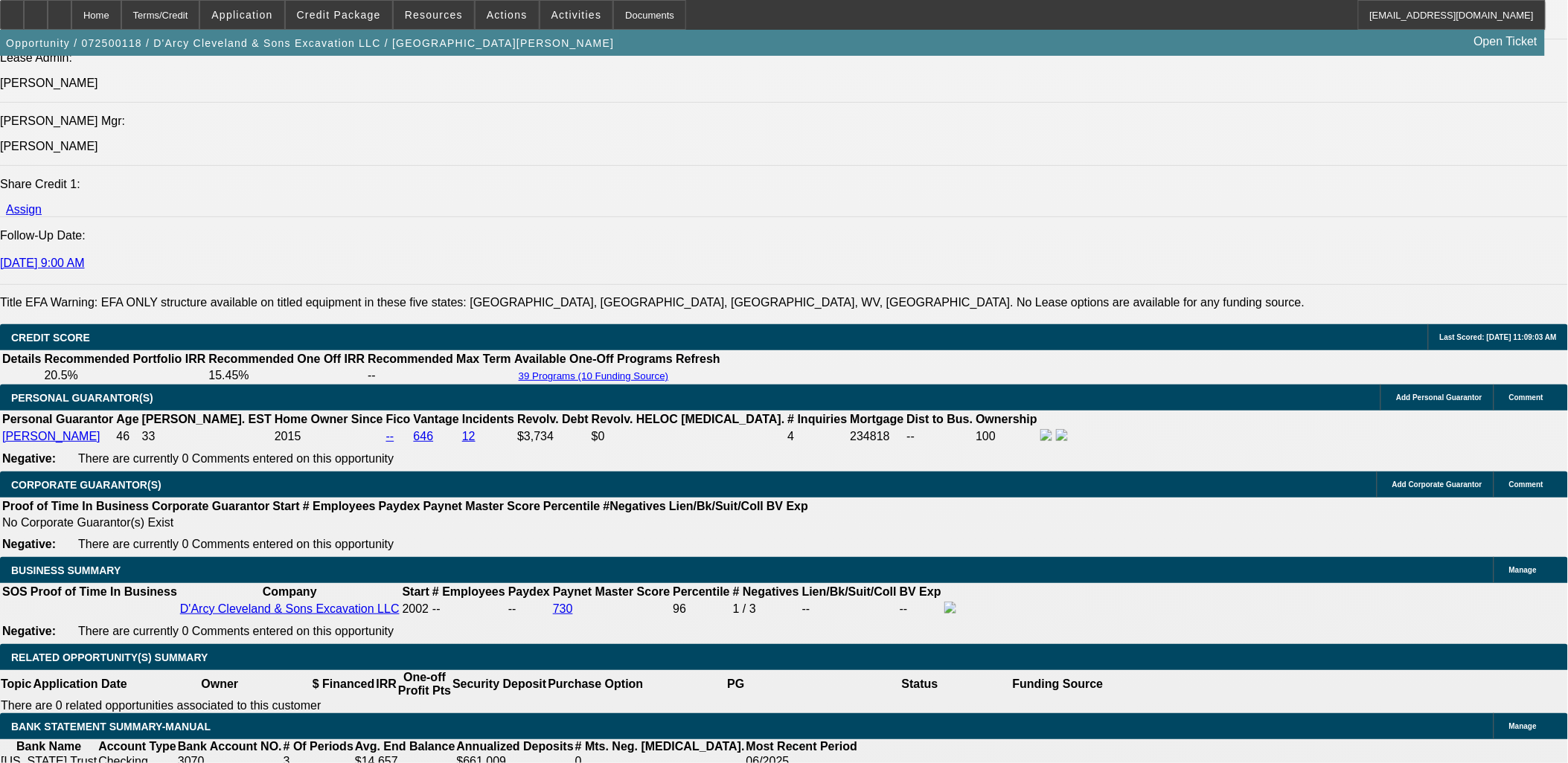
select select "2"
select select "6"
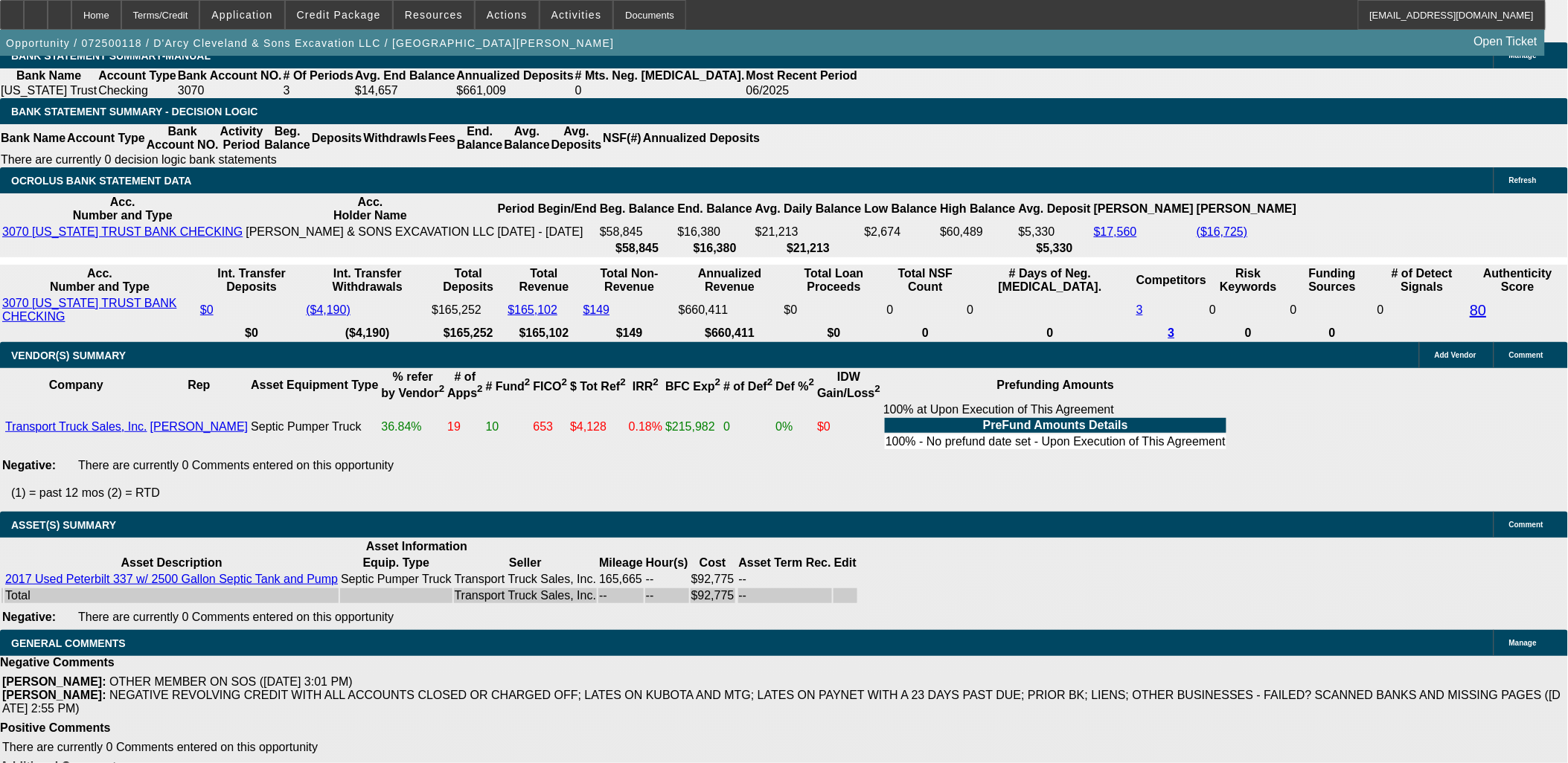
scroll to position [165, 0]
